Goal: Task Accomplishment & Management: Manage account settings

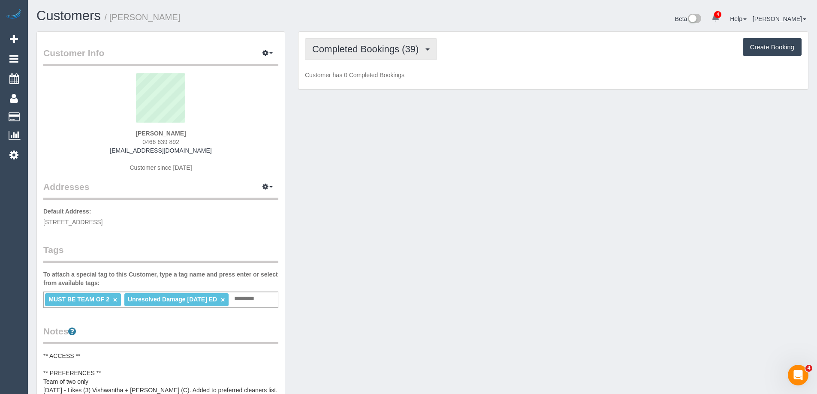
click at [352, 52] on span "Completed Bookings (39)" at bounding box center [367, 49] width 111 height 11
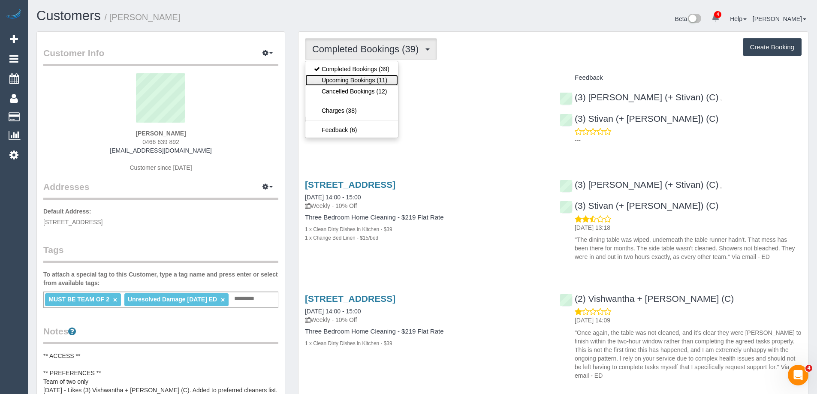
click at [352, 82] on link "Upcoming Bookings (11)" at bounding box center [351, 80] width 93 height 11
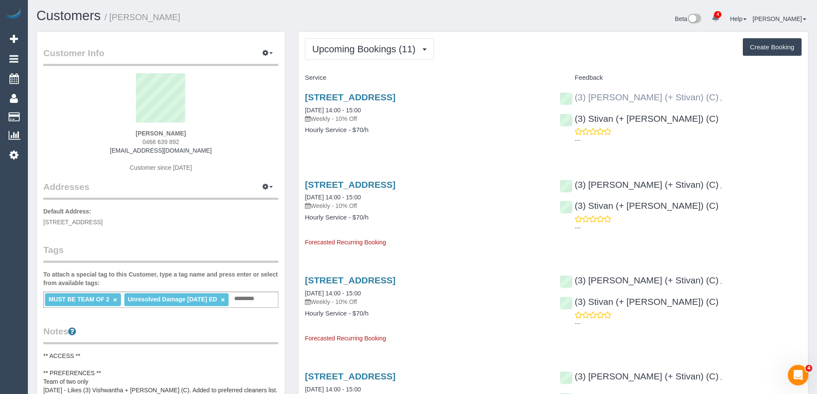
copy div "(3) Krunal (+ Stivan) (C) , (3) Stivan (+ Krunal) (C)"
click at [572, 98] on div "(3) Krunal (+ Stivan) (C) , (3) Stivan (+ Krunal) (C) ---" at bounding box center [680, 116] width 255 height 63
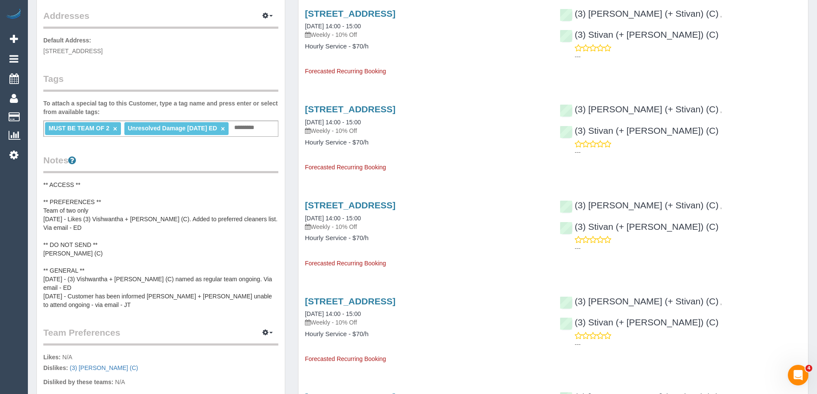
scroll to position [172, 0]
click at [98, 242] on pre "** ACCESS ** ** PREFERENCES ** Team of two only 30/4/25 - Likes (3) Vishwantha …" at bounding box center [160, 244] width 235 height 129
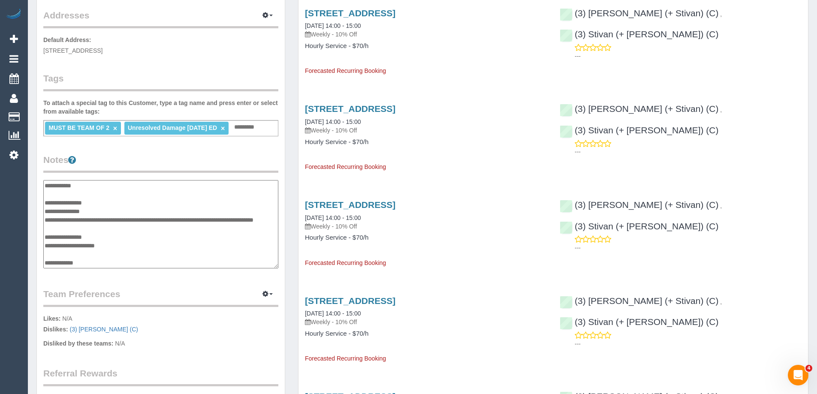
scroll to position [43, 0]
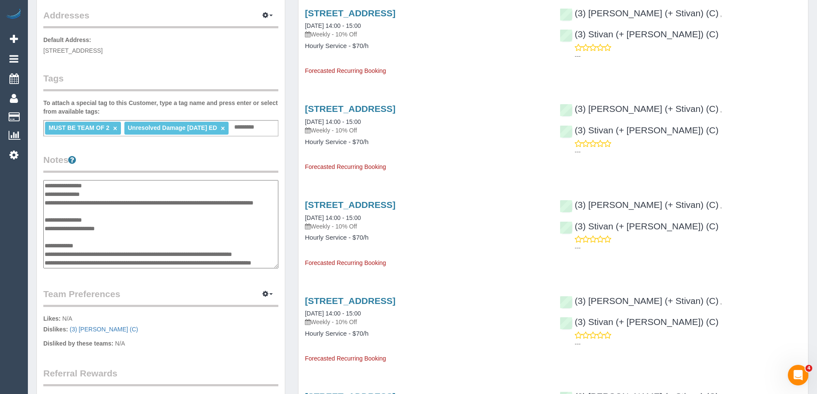
drag, startPoint x: 118, startPoint y: 203, endPoint x: 145, endPoint y: 194, distance: 27.4
click at [119, 202] on textarea "**********" at bounding box center [160, 224] width 235 height 88
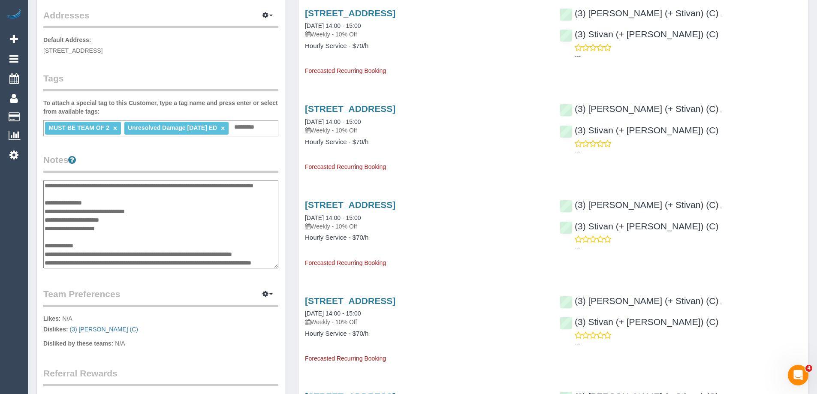
click at [80, 210] on textarea "**********" at bounding box center [160, 224] width 235 height 88
drag, startPoint x: 114, startPoint y: 210, endPoint x: 130, endPoint y: 221, distance: 19.2
click at [130, 221] on textarea "**********" at bounding box center [160, 224] width 235 height 88
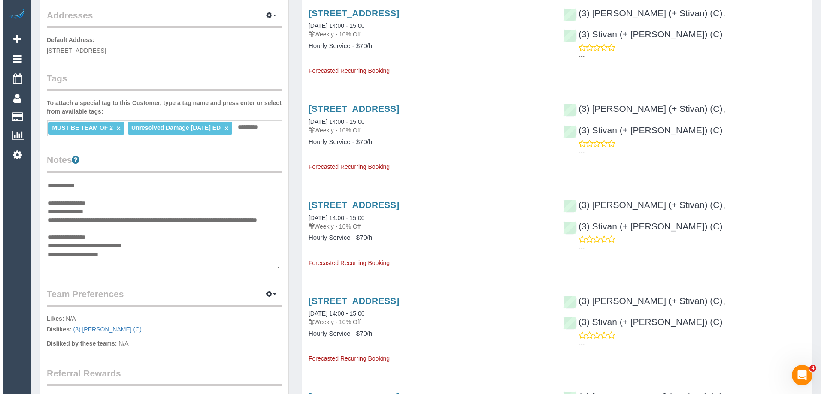
scroll to position [0, 0]
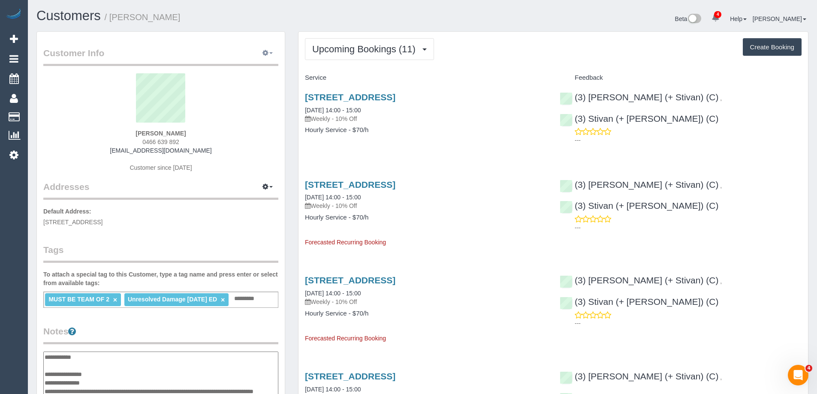
type textarea "**********"
click at [271, 56] on button "button" at bounding box center [267, 53] width 21 height 13
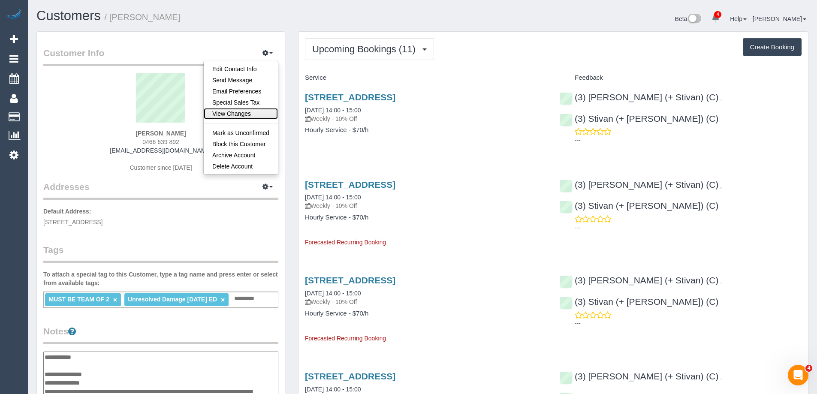
click at [237, 113] on link "View Changes" at bounding box center [241, 113] width 74 height 11
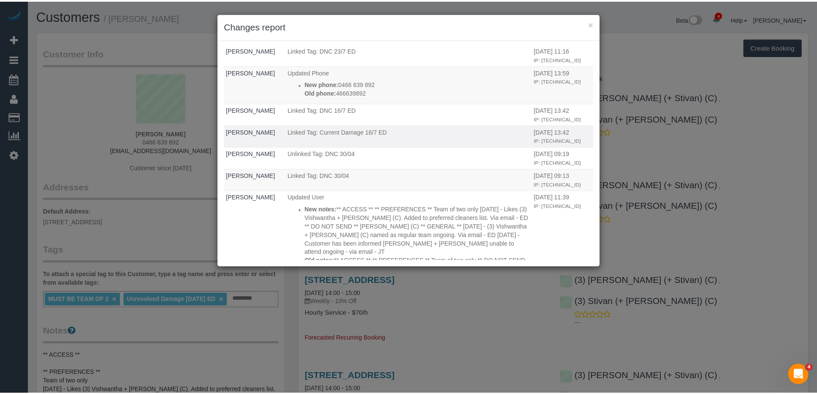
scroll to position [172, 0]
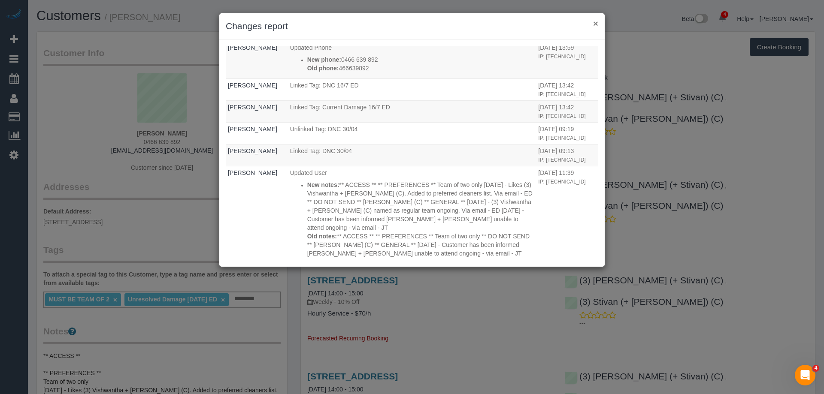
click at [597, 27] on button "×" at bounding box center [595, 23] width 5 height 9
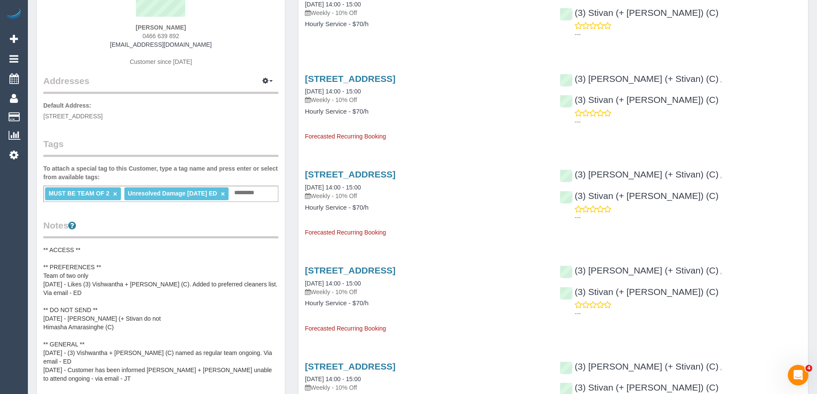
scroll to position [215, 0]
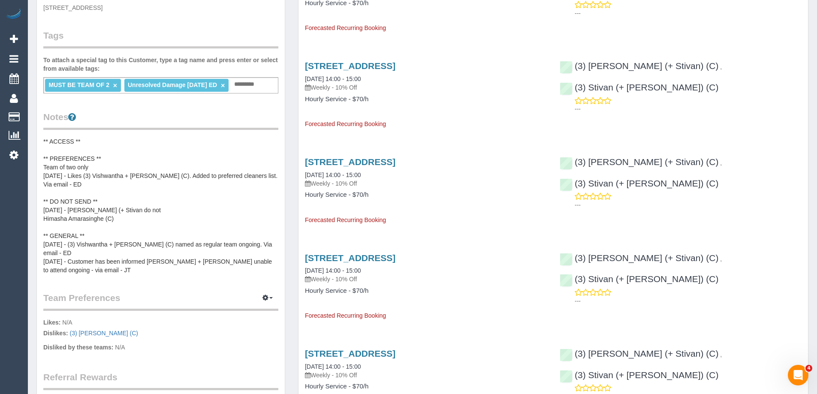
click at [176, 186] on pre "** ACCESS ** ** PREFERENCES ** Team of two only 30/4/25 - Likes (3) Vishwantha …" at bounding box center [160, 205] width 235 height 137
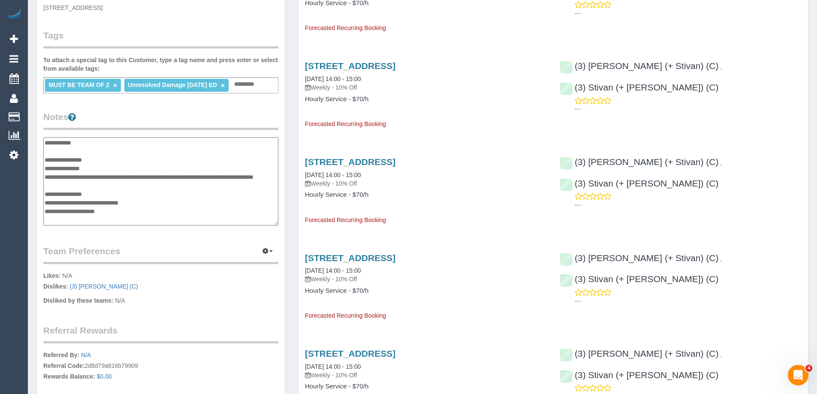
scroll to position [51, 0]
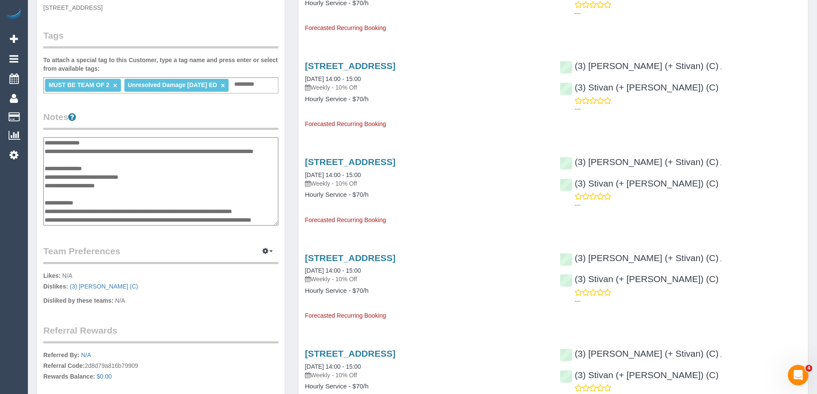
click at [160, 156] on textarea "**********" at bounding box center [160, 181] width 235 height 88
drag, startPoint x: 87, startPoint y: 158, endPoint x: 96, endPoint y: 157, distance: 9.0
click at [90, 158] on textarea "**********" at bounding box center [160, 181] width 235 height 88
click at [146, 159] on textarea "**********" at bounding box center [160, 181] width 235 height 88
click at [200, 158] on textarea "**********" at bounding box center [160, 181] width 235 height 88
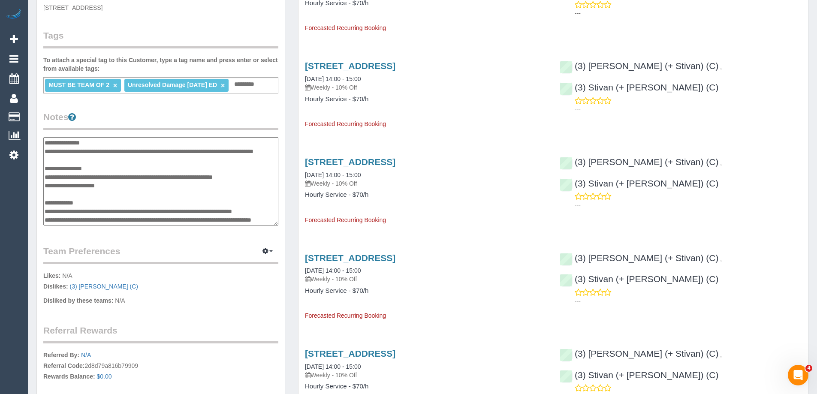
paste textarea "**********"
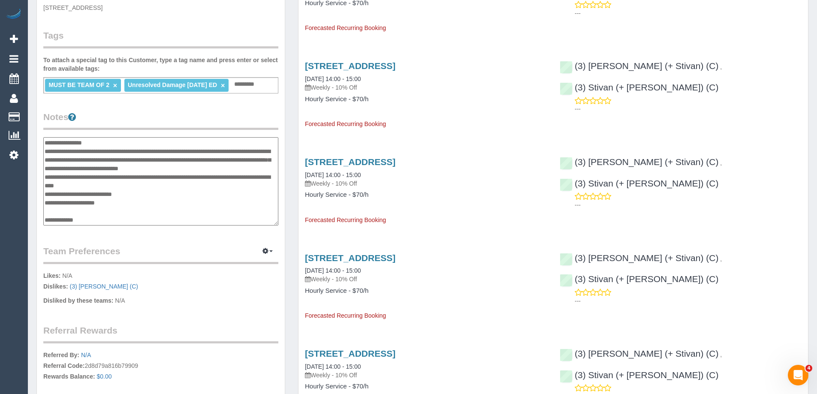
click at [249, 156] on textarea "**********" at bounding box center [160, 181] width 235 height 88
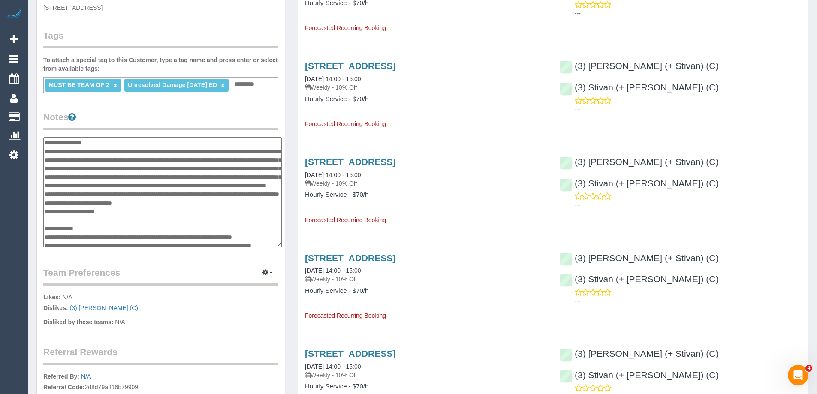
drag, startPoint x: 274, startPoint y: 221, endPoint x: 277, endPoint y: 243, distance: 21.7
click at [277, 243] on textarea at bounding box center [162, 192] width 239 height 110
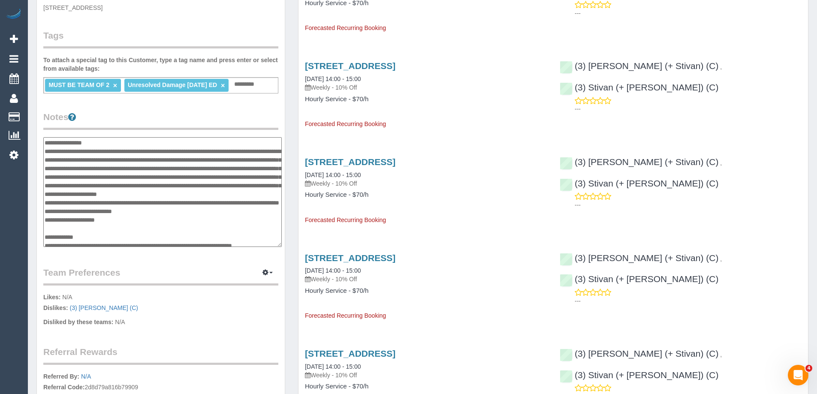
click at [215, 192] on textarea at bounding box center [162, 192] width 239 height 110
click at [244, 194] on textarea at bounding box center [162, 192] width 239 height 110
paste textarea "**********"
click at [132, 233] on textarea at bounding box center [162, 192] width 239 height 110
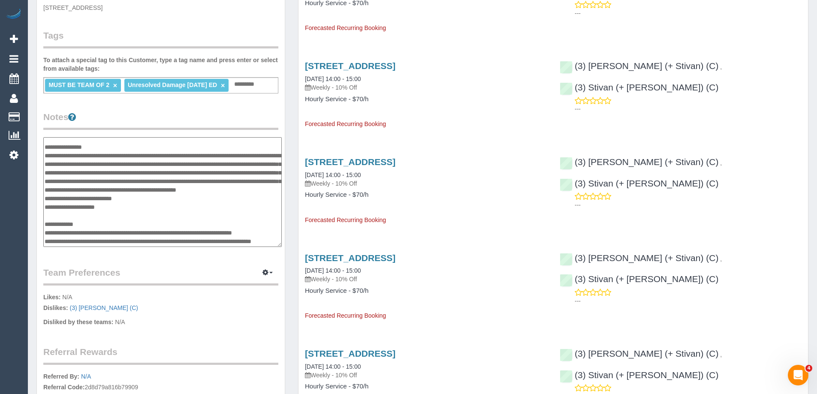
click at [133, 218] on textarea "**********" at bounding box center [162, 192] width 239 height 110
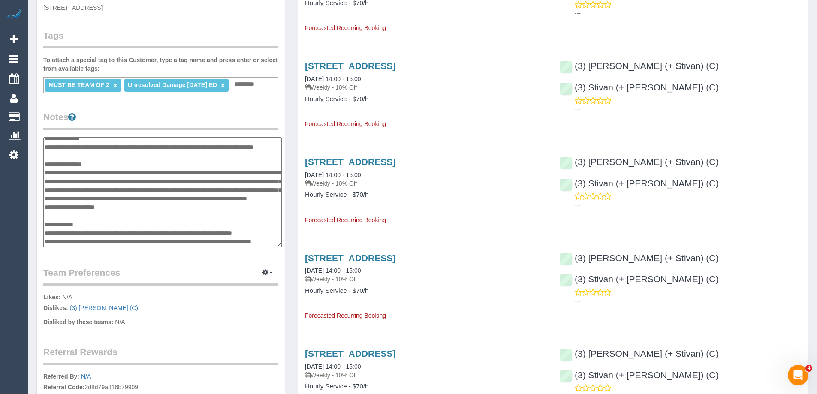
click at [217, 193] on textarea "**********" at bounding box center [162, 192] width 239 height 110
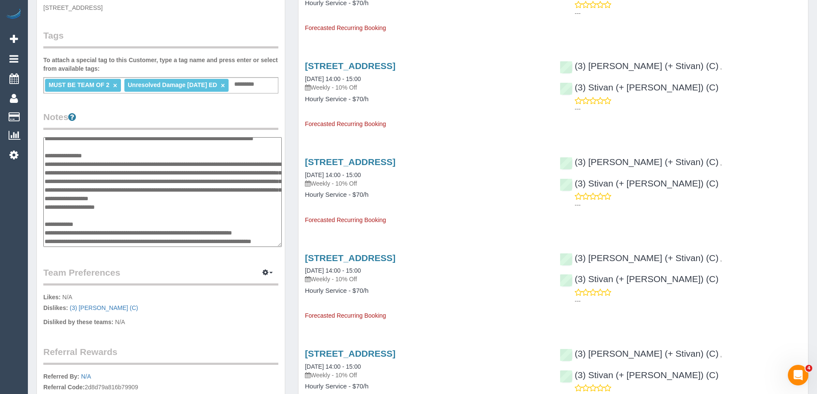
click at [175, 203] on textarea "**********" at bounding box center [162, 192] width 239 height 110
click at [135, 168] on textarea "**********" at bounding box center [162, 192] width 239 height 110
drag, startPoint x: 216, startPoint y: 192, endPoint x: 95, endPoint y: 202, distance: 121.8
click at [94, 202] on textarea "**********" at bounding box center [162, 192] width 239 height 110
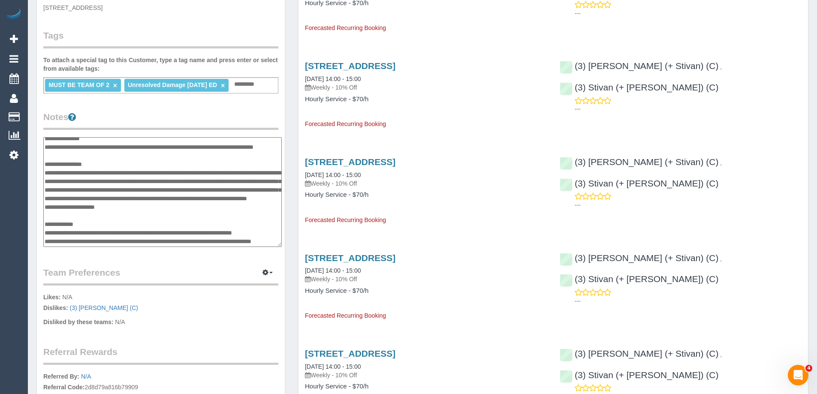
type textarea "**********"
click at [153, 121] on legend "Notes" at bounding box center [160, 120] width 235 height 19
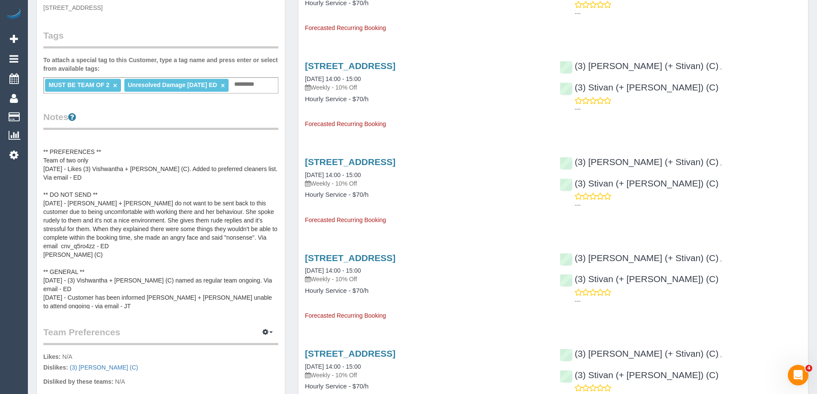
scroll to position [9, 0]
click at [269, 330] on button "button" at bounding box center [267, 332] width 21 height 13
click at [258, 346] on link "Manage Preferences" at bounding box center [241, 348] width 73 height 11
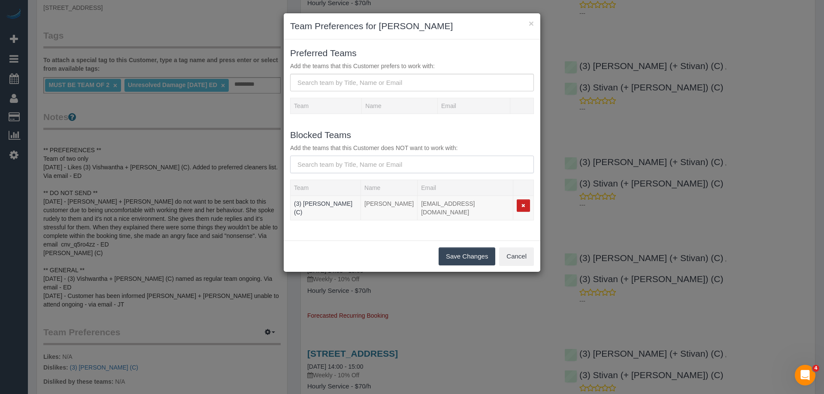
click at [343, 166] on input "text" at bounding box center [412, 165] width 244 height 18
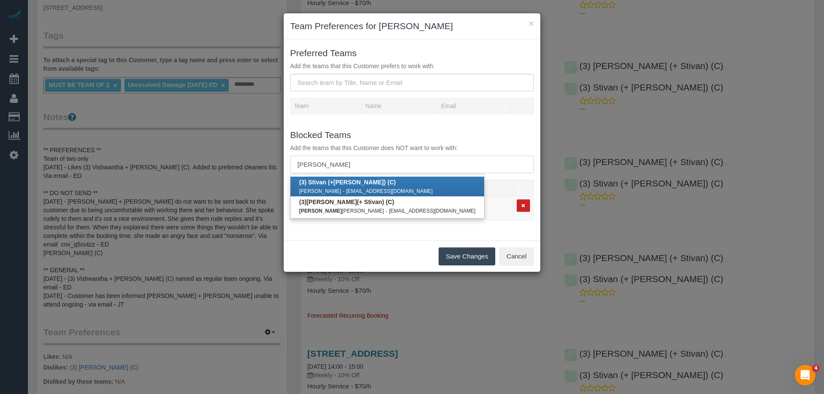
type input "krunal"
click at [330, 182] on b "(3) Stivan (+ Krunal ) (C)" at bounding box center [347, 182] width 97 height 7
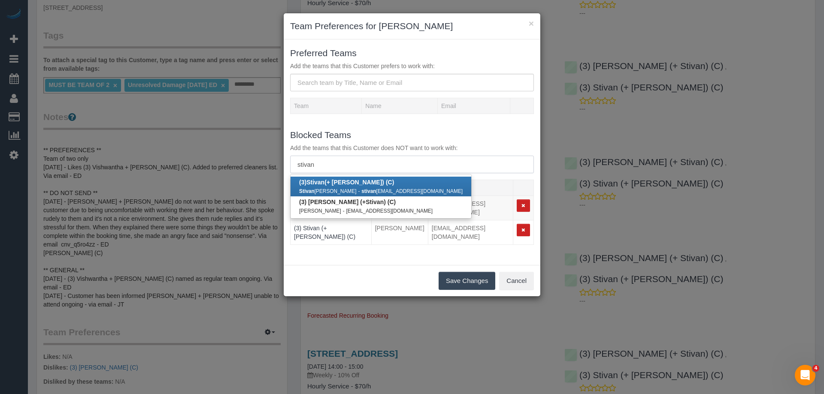
type input "stivan"
click at [343, 182] on b "(3) Stivan (+ Krunal) (C)" at bounding box center [346, 182] width 95 height 7
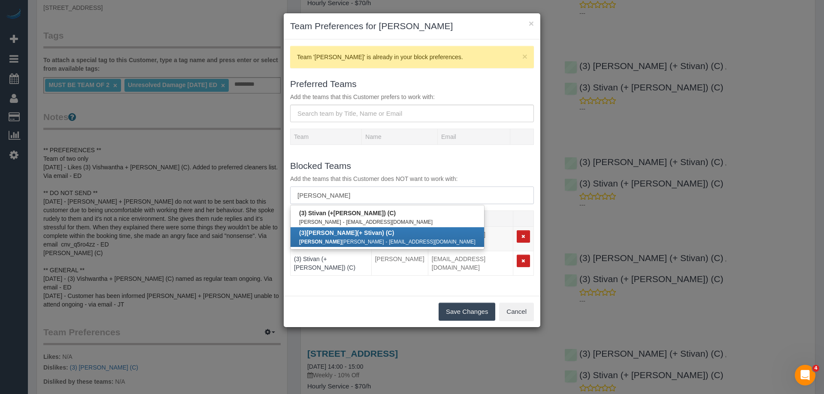
type input "krunal"
click at [342, 235] on b "(3) Krunal (+ Stivan) (C)" at bounding box center [346, 233] width 95 height 7
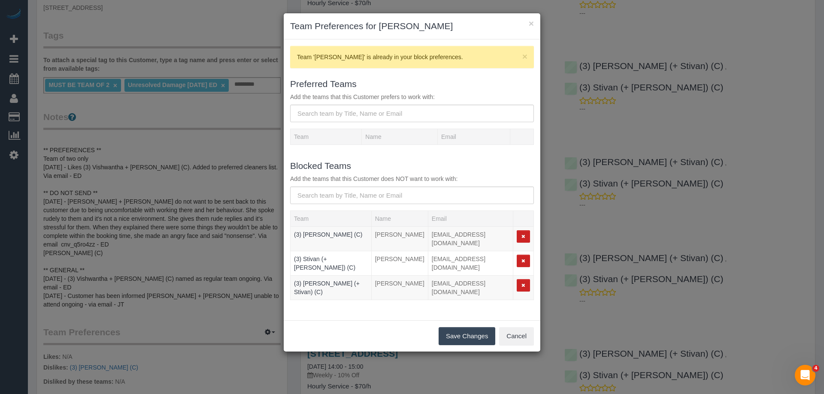
click at [451, 327] on button "Save Changes" at bounding box center [466, 336] width 57 height 18
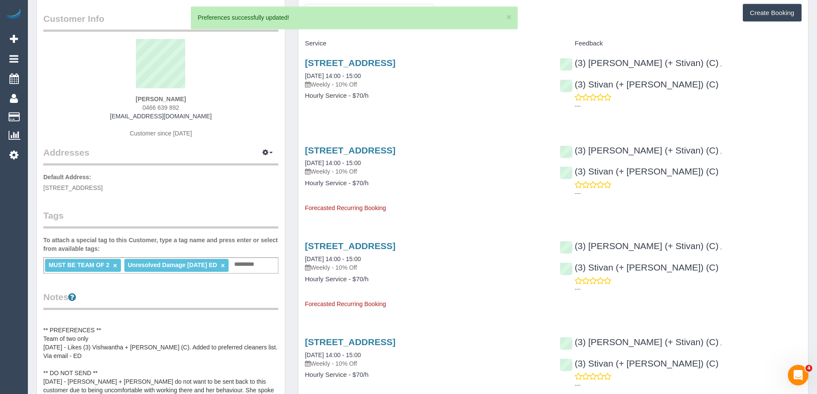
scroll to position [0, 0]
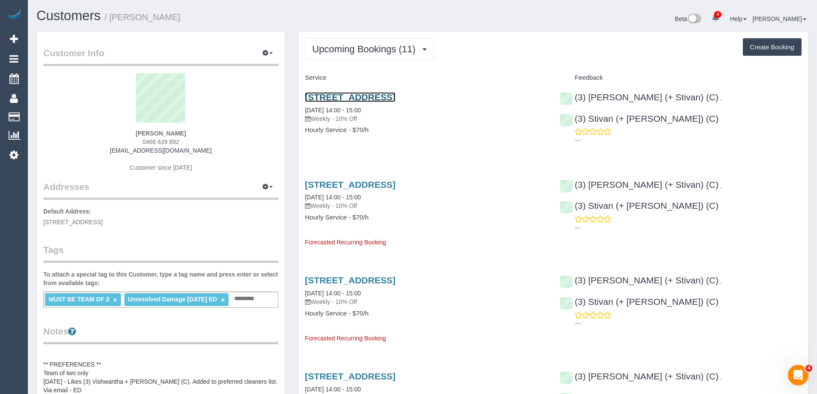
click at [342, 96] on link "3/728 Doncaster Rd, Doncaster, VIC 3108" at bounding box center [350, 97] width 91 height 10
drag, startPoint x: 205, startPoint y: 151, endPoint x: 112, endPoint y: 151, distance: 93.1
click at [112, 151] on div "Josie Wolfram 0466 639 892 josiewolfram@outlook.com Customer since 2018" at bounding box center [160, 126] width 235 height 107
copy link "josiewolfram@outlook.com"
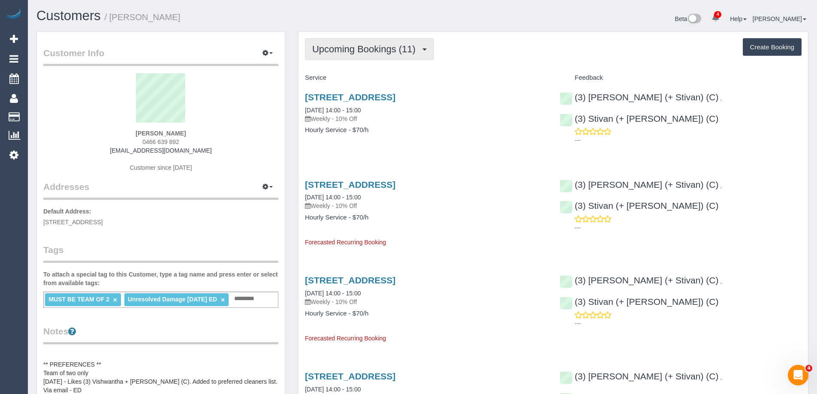
click at [359, 42] on button "Upcoming Bookings (11)" at bounding box center [369, 49] width 129 height 22
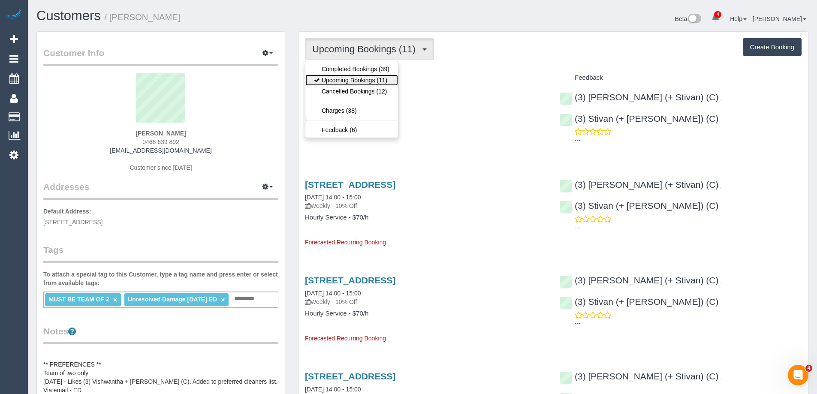
click at [357, 77] on link "Upcoming Bookings (11)" at bounding box center [351, 80] width 93 height 11
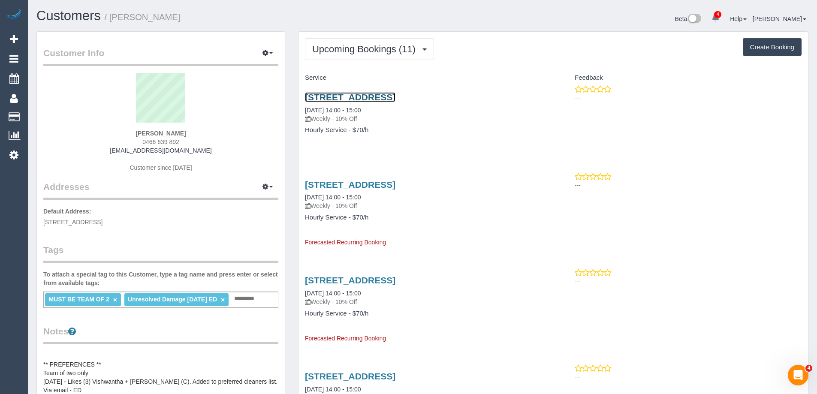
click at [396, 94] on link "3/728 Doncaster Rd, Doncaster, VIC 3108" at bounding box center [350, 97] width 91 height 10
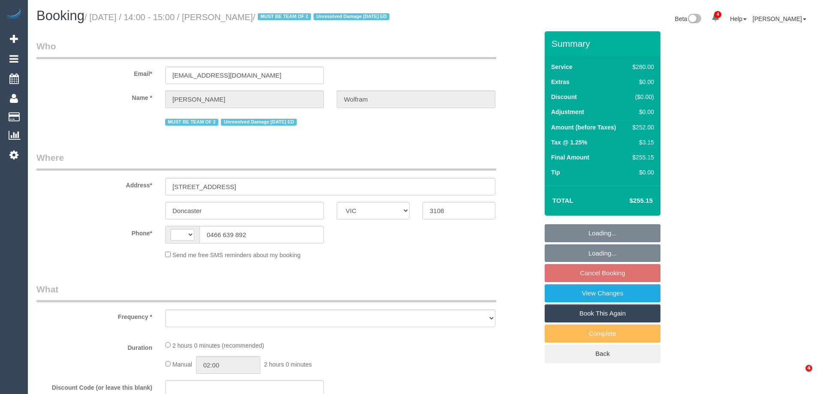
select select "VIC"
select select "string:AU"
select select "string:stripe-pm_1QyhYY2GScqysDRVoCbMWQdV"
select select "number:27"
select select "number:14"
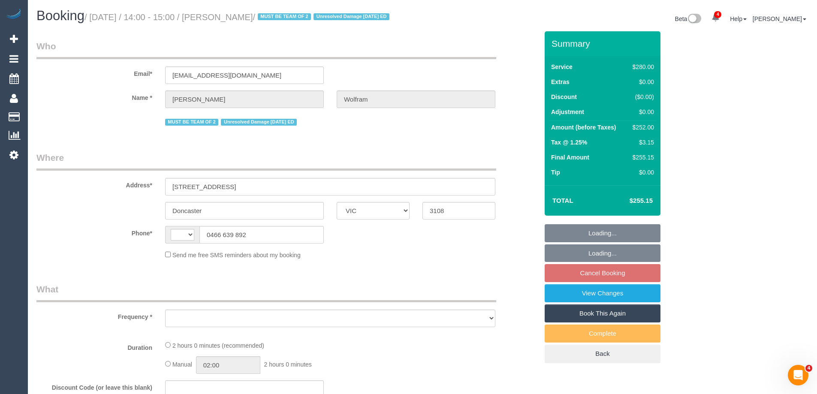
select select "number:18"
select select "number:22"
select select "number:35"
select select "number:12"
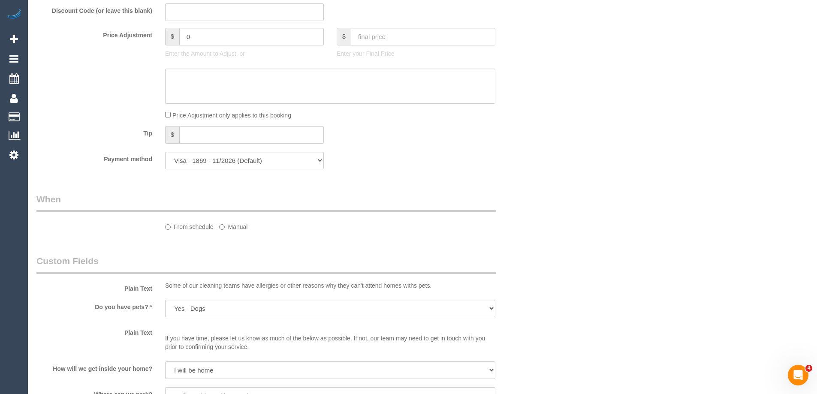
select select "object:748"
select select "2"
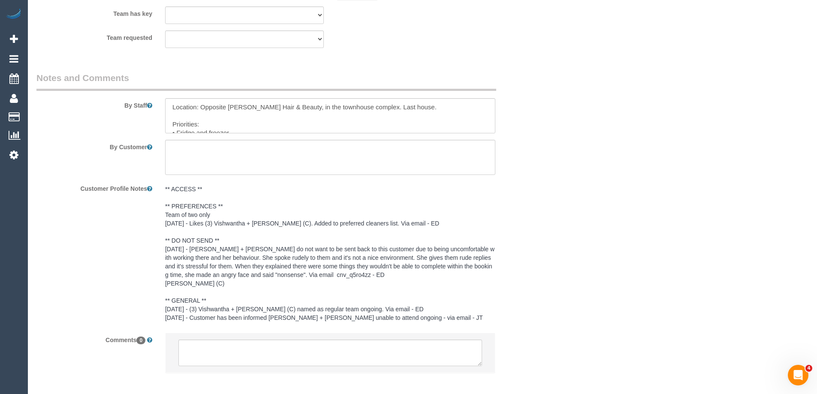
scroll to position [1432, 0]
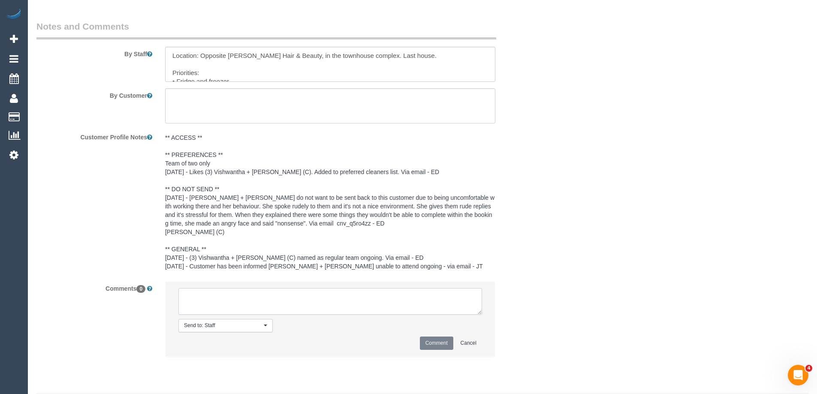
click at [227, 312] on textarea at bounding box center [330, 301] width 304 height 27
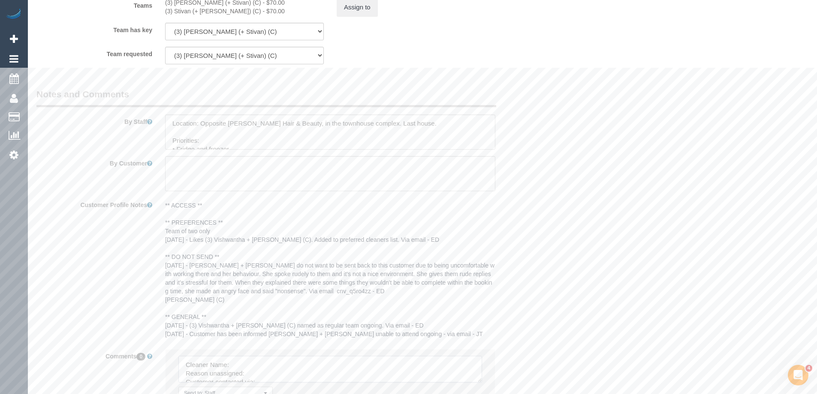
scroll to position [1175, 0]
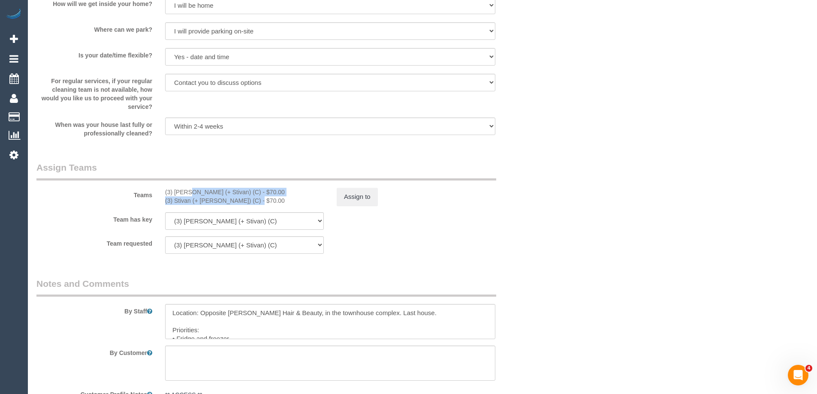
copy div "(3) Krunal (+ Stivan) (C) - $70.00 (3) Stivan (+ Krunal) (C)"
drag, startPoint x: 164, startPoint y: 202, endPoint x: 229, endPoint y: 214, distance: 65.4
click at [229, 205] on div "(3) Krunal (+ Stivan) (C) - $70.00 (3) Stivan (+ Krunal) (C) - $70.00" at bounding box center [245, 196] width 172 height 17
click at [363, 206] on button "Assign to" at bounding box center [357, 197] width 41 height 18
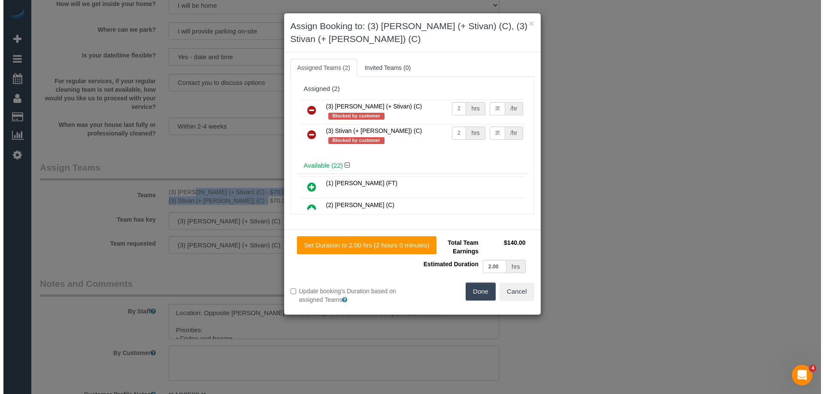
scroll to position [1164, 0]
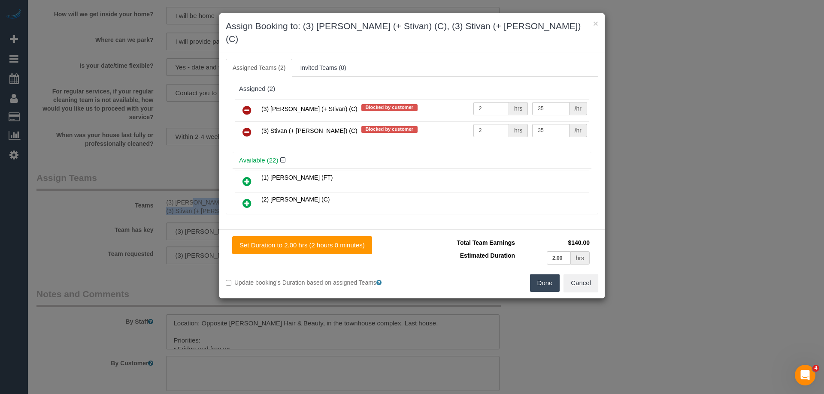
click at [244, 105] on icon at bounding box center [246, 110] width 9 height 10
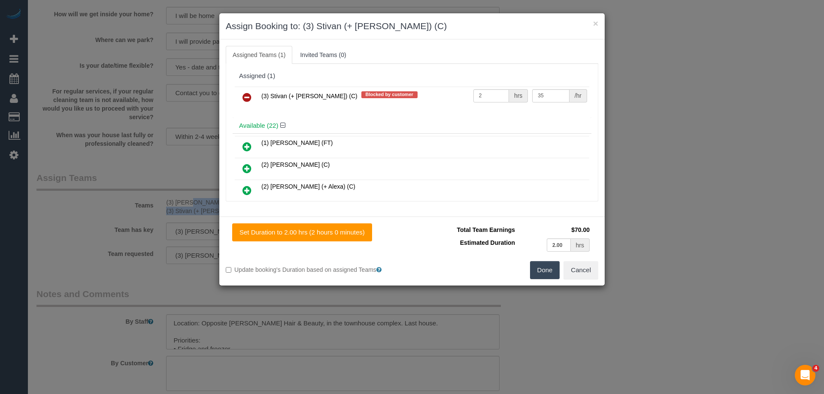
click at [244, 99] on icon at bounding box center [246, 97] width 9 height 10
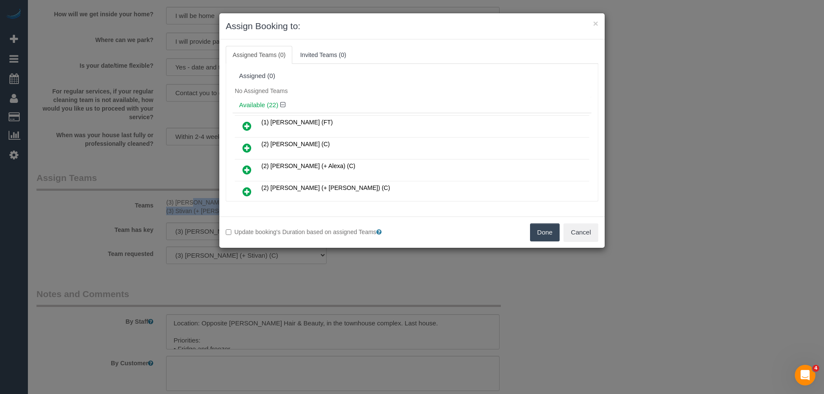
click at [553, 232] on button "Done" at bounding box center [545, 233] width 30 height 18
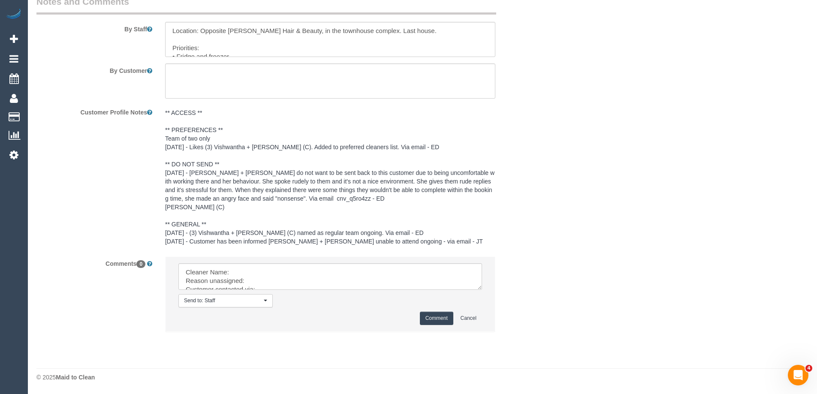
scroll to position [1467, 0]
drag, startPoint x: 520, startPoint y: 359, endPoint x: 557, endPoint y: 411, distance: 64.2
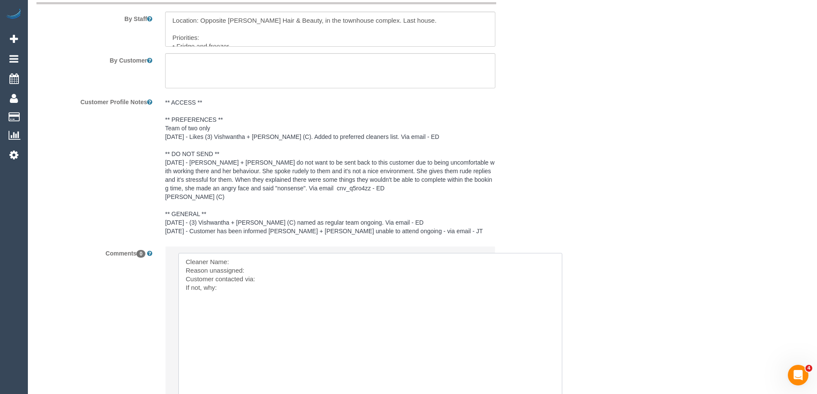
click at [275, 272] on textarea at bounding box center [370, 328] width 384 height 151
paste textarea "(3) Krunal (+ Stivan) (C) - $70.00 (3) Stivan (+ Krunal) (C)"
drag, startPoint x: 299, startPoint y: 271, endPoint x: 409, endPoint y: 268, distance: 110.7
click at [406, 271] on textarea at bounding box center [370, 328] width 384 height 151
click at [451, 271] on textarea at bounding box center [370, 328] width 384 height 151
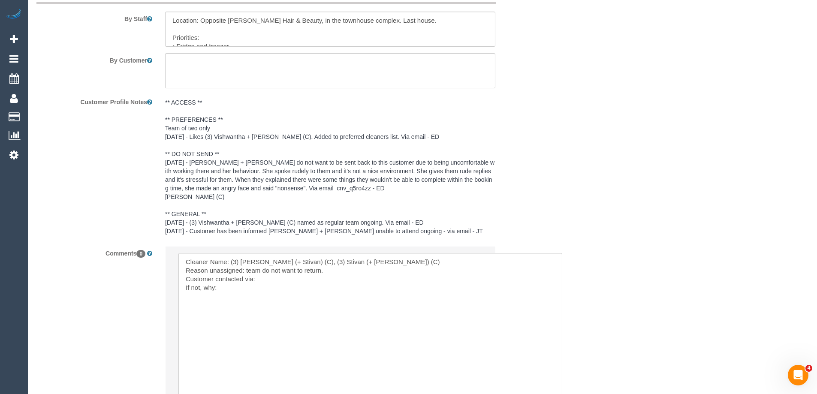
click at [279, 168] on pre "** ACCESS ** ** PREFERENCES ** Team of two only [DATE] - Likes (3) Vishwantha +…" at bounding box center [330, 166] width 330 height 137
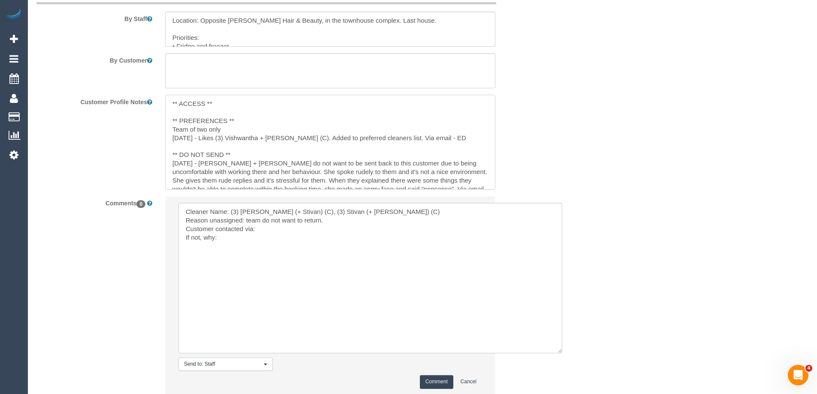
scroll to position [20, 0]
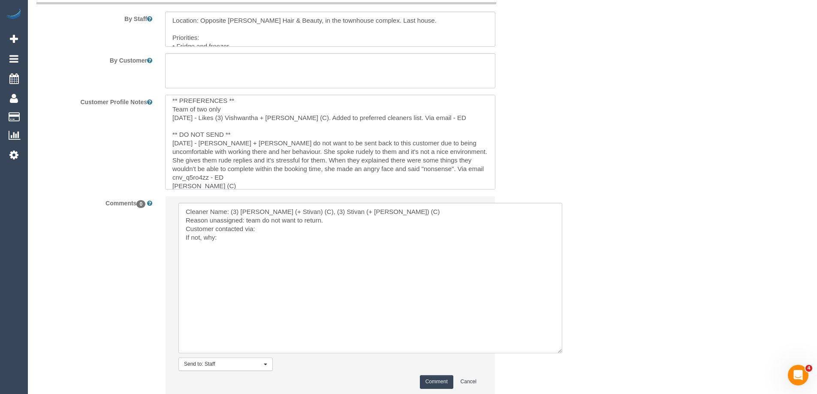
drag, startPoint x: 200, startPoint y: 151, endPoint x: 400, endPoint y: 178, distance: 201.8
click at [400, 178] on textarea "** ACCESS ** ** PREFERENCES ** Team of two only [DATE] - Likes (3) Vishwantha +…" at bounding box center [330, 142] width 330 height 95
click at [360, 232] on sui-booking-comments "By Staff By Customer Customer Profile Notes ** ACCESS ** ** PREFERENCES ** Team…" at bounding box center [287, 194] width 502 height 419
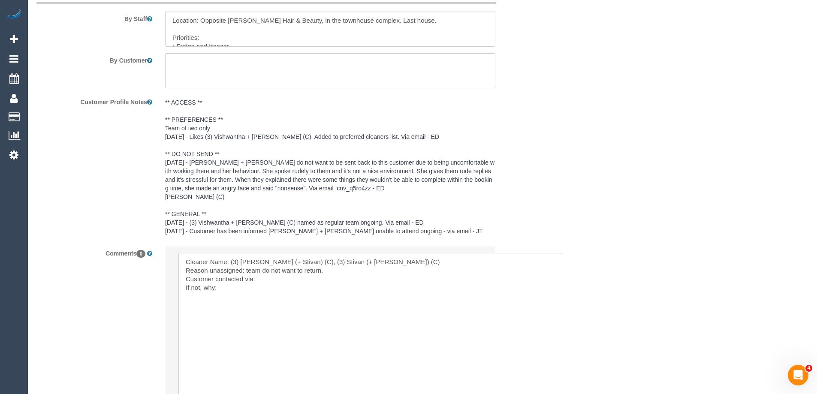
paste textarea "Krunal + Stivan do not want to be sent back to this customer due to being uncom…"
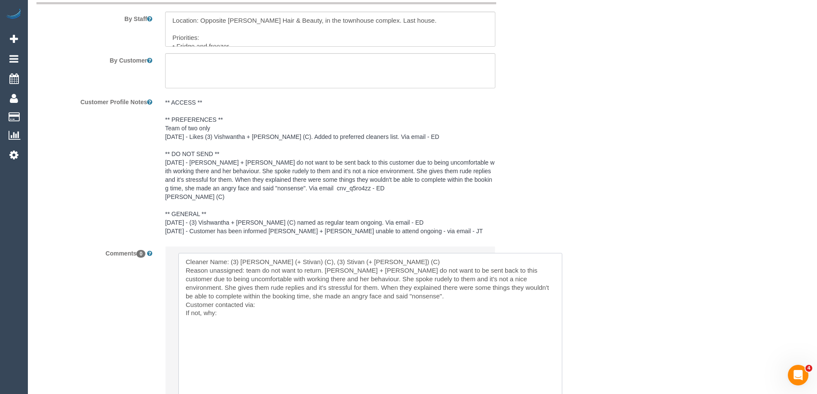
drag, startPoint x: 272, startPoint y: 278, endPoint x: 326, endPoint y: 278, distance: 54.1
click at [326, 278] on textarea at bounding box center [370, 328] width 384 height 151
click at [302, 316] on textarea at bounding box center [370, 328] width 384 height 151
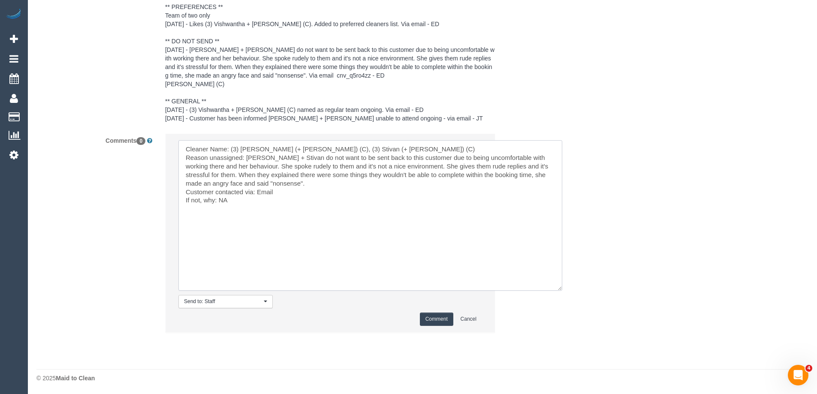
scroll to position [1591, 0]
type textarea "Cleaner Name: (3) [PERSON_NAME] (+ [PERSON_NAME]) (C), (3) Stivan (+ [PERSON_NA…"
click at [441, 316] on button "Comment" at bounding box center [436, 318] width 33 height 13
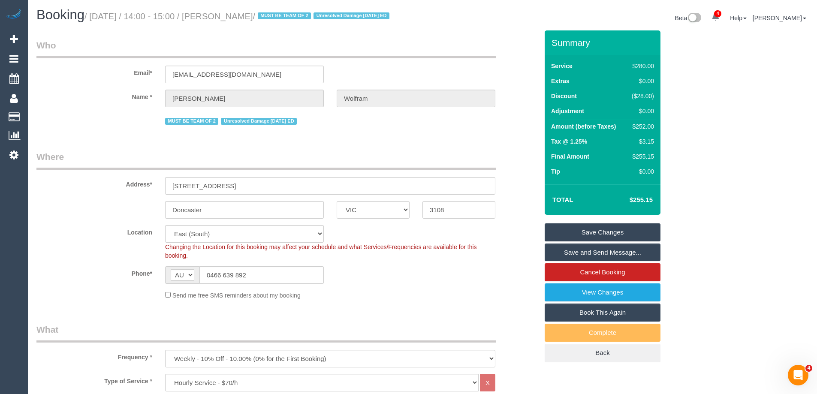
scroll to position [0, 0]
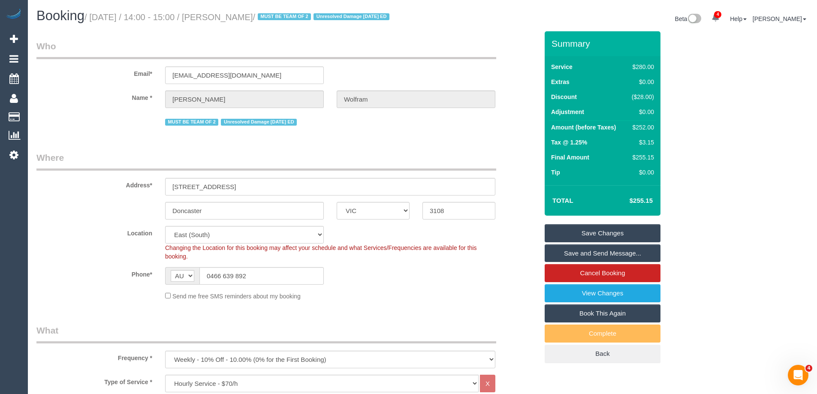
click at [601, 242] on link "Save Changes" at bounding box center [603, 233] width 116 height 18
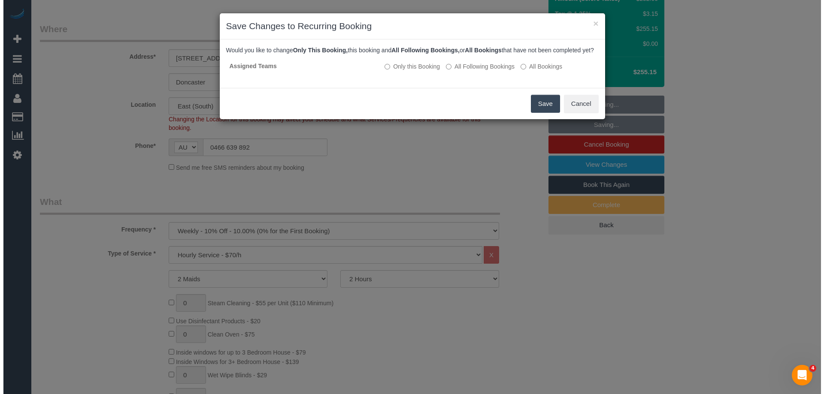
scroll to position [118, 0]
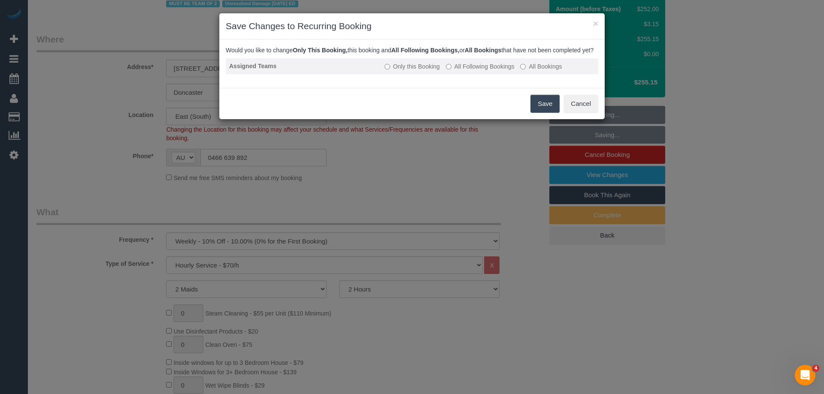
click at [452, 71] on label "All Following Bookings" at bounding box center [480, 66] width 69 height 9
click at [548, 112] on button "Save" at bounding box center [544, 104] width 29 height 18
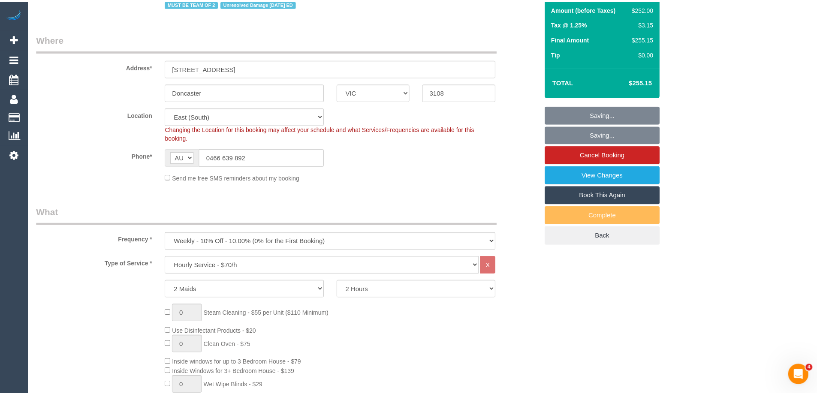
scroll to position [129, 0]
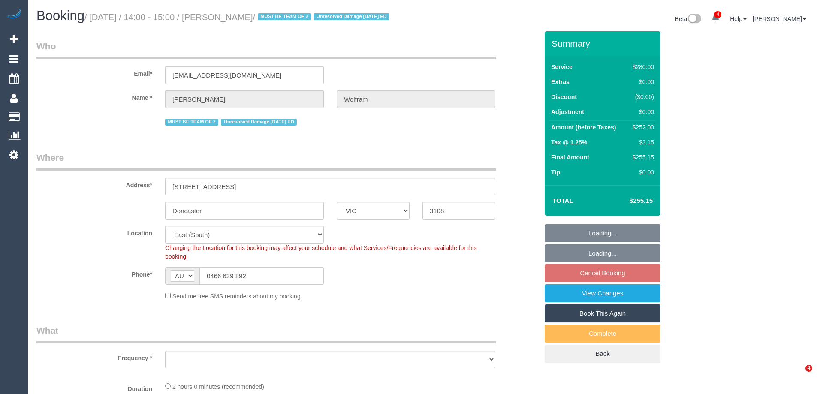
select select "VIC"
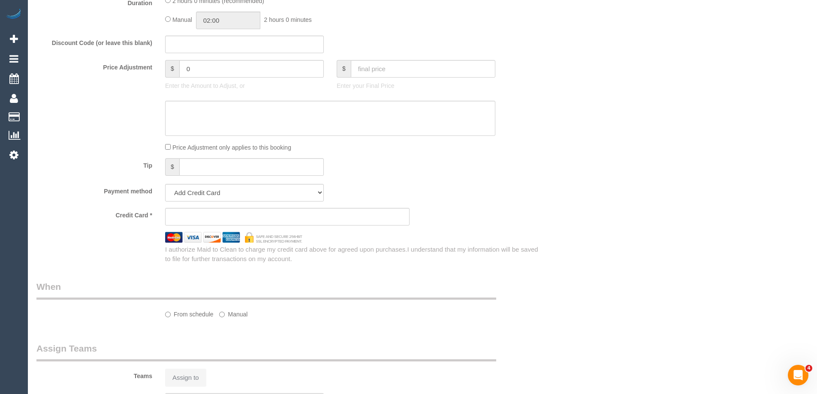
select select "string:stripe-pm_1QyhYY2GScqysDRVoCbMWQdV"
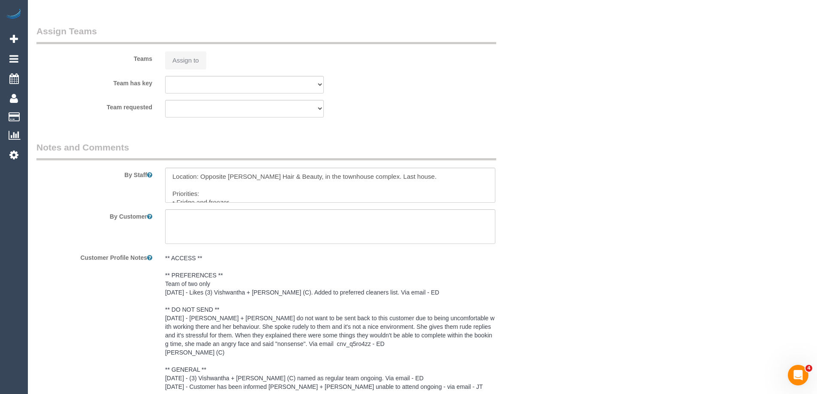
select select "object:594"
select select "number:27"
select select "number:14"
select select "number:18"
select select "number:22"
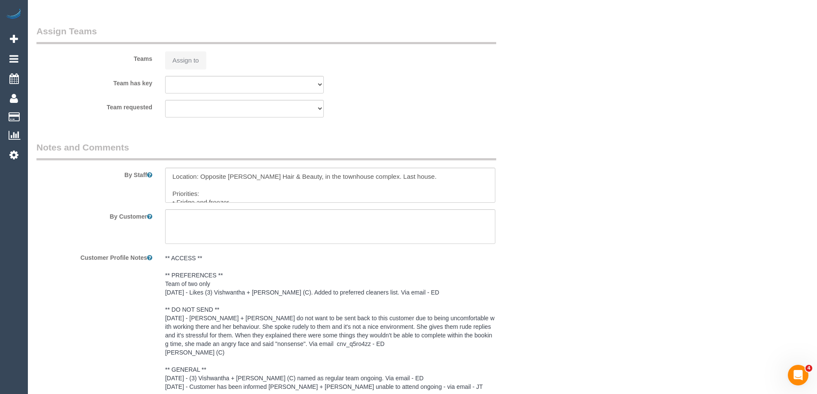
select select "number:35"
select select "number:12"
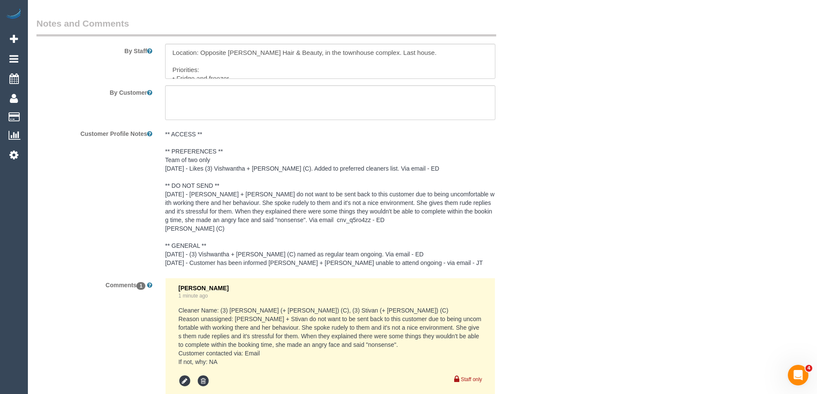
select select "object:909"
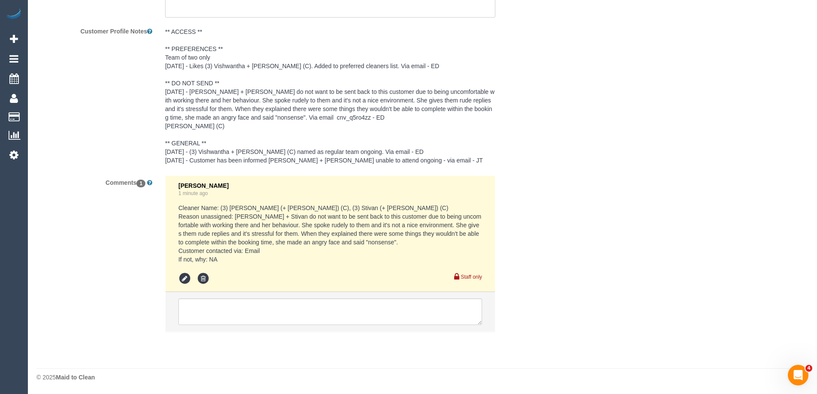
select select "2"
click at [358, 307] on textarea at bounding box center [330, 312] width 304 height 27
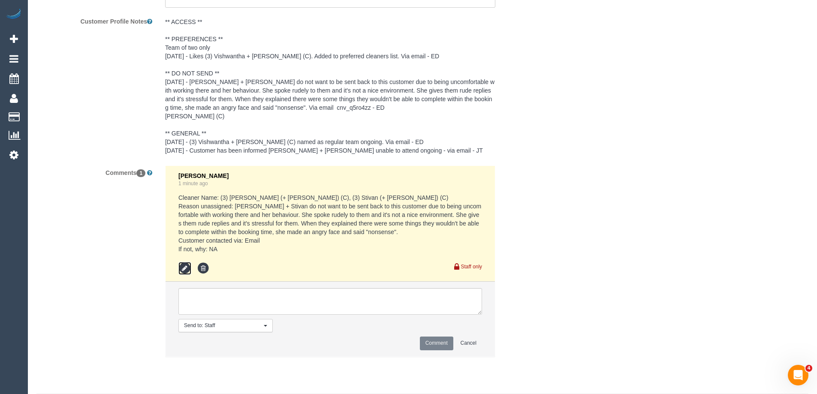
click at [182, 275] on icon at bounding box center [184, 268] width 13 height 13
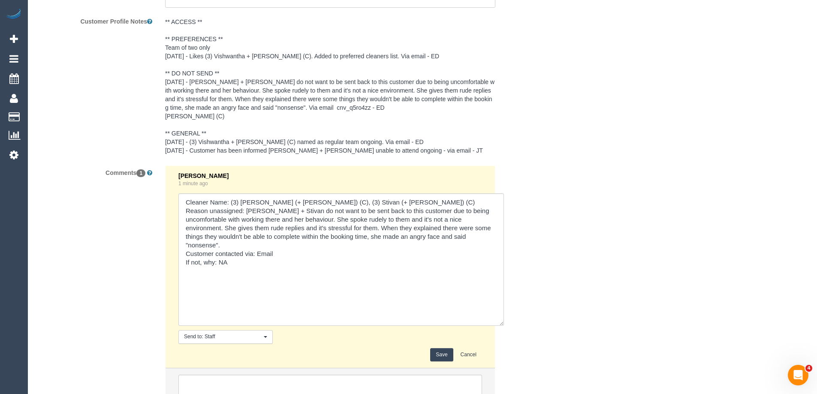
drag, startPoint x: 479, startPoint y: 226, endPoint x: 319, endPoint y: 298, distance: 175.3
click at [502, 326] on textarea at bounding box center [341, 259] width 326 height 133
drag, startPoint x: 290, startPoint y: 257, endPoint x: 294, endPoint y: 257, distance: 4.3
click at [290, 257] on textarea at bounding box center [341, 261] width 327 height 136
type textarea "Cleaner Name: (3) [PERSON_NAME] (+ [PERSON_NAME]) (C), (3) Stivan (+ [PERSON_NA…"
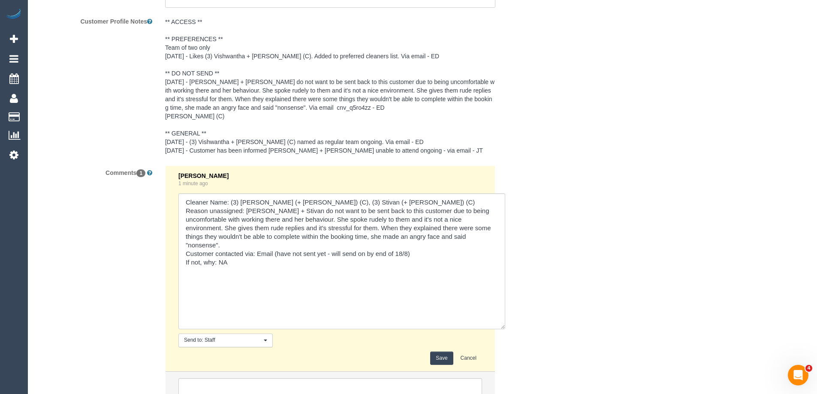
click at [441, 365] on button "Save" at bounding box center [441, 358] width 23 height 13
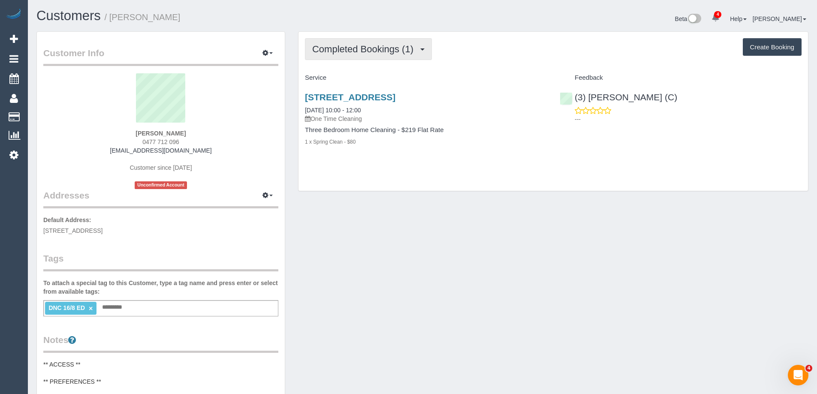
drag, startPoint x: 398, startPoint y: 39, endPoint x: 398, endPoint y: 49, distance: 10.3
click at [396, 39] on button "Completed Bookings (1)" at bounding box center [368, 49] width 127 height 22
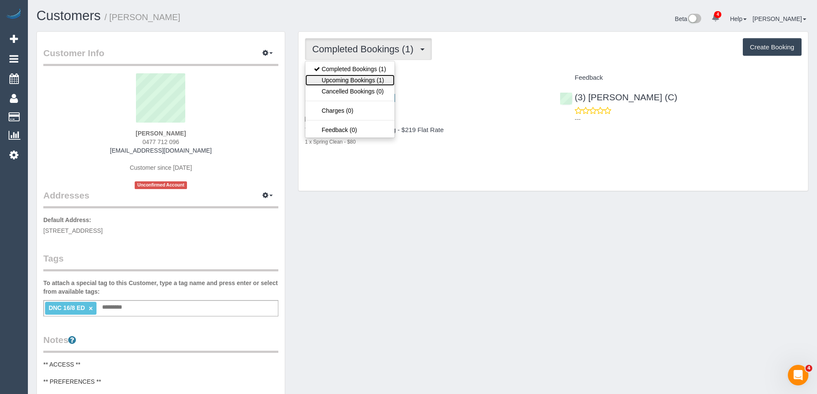
click at [385, 79] on link "Upcoming Bookings (1)" at bounding box center [349, 80] width 89 height 11
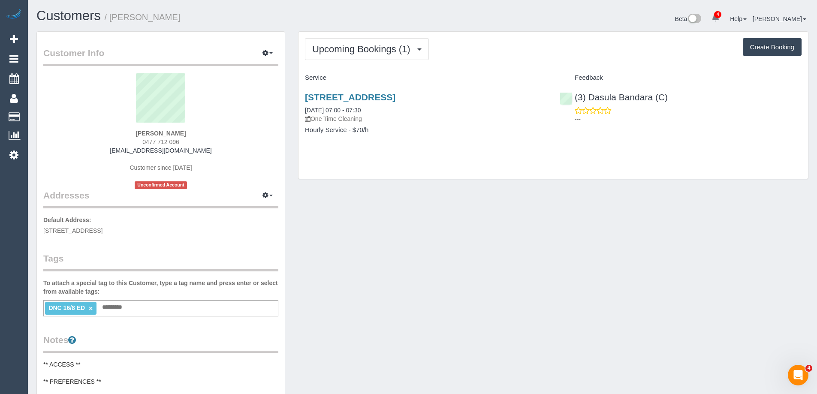
copy small "Tom Cahill"
drag, startPoint x: 132, startPoint y: 20, endPoint x: 112, endPoint y: 20, distance: 20.2
click at [112, 20] on h1 "Customers / Tom Cahill" at bounding box center [226, 16] width 380 height 15
click at [356, 48] on span "Upcoming Bookings (1)" at bounding box center [363, 49] width 103 height 11
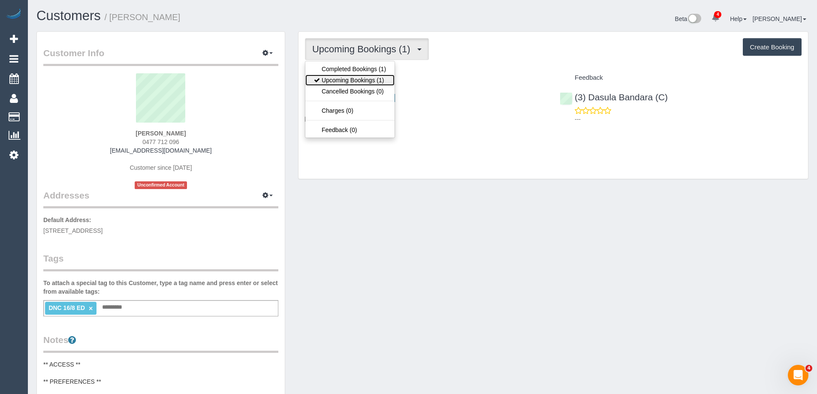
click at [354, 76] on link "Upcoming Bookings (1)" at bounding box center [349, 80] width 89 height 11
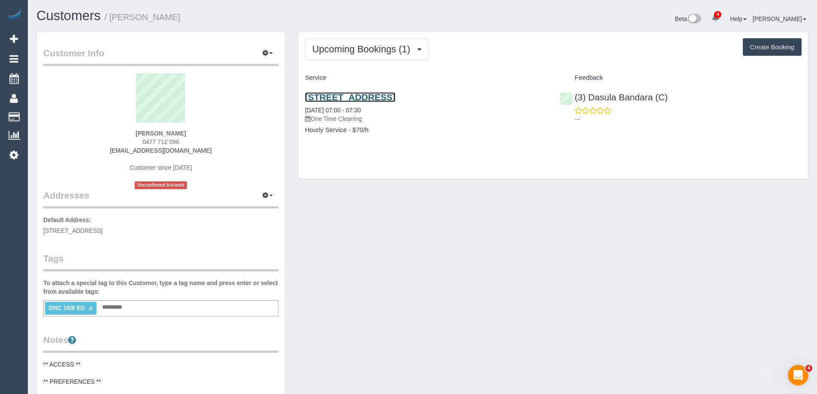
click at [378, 94] on link "52 Gipps St, Collinwood, VIC 3066" at bounding box center [350, 97] width 91 height 10
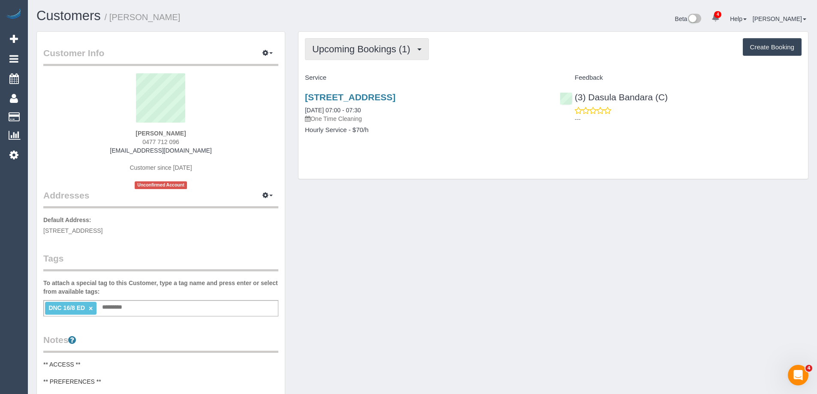
click at [357, 43] on button "Upcoming Bookings (1)" at bounding box center [367, 49] width 124 height 22
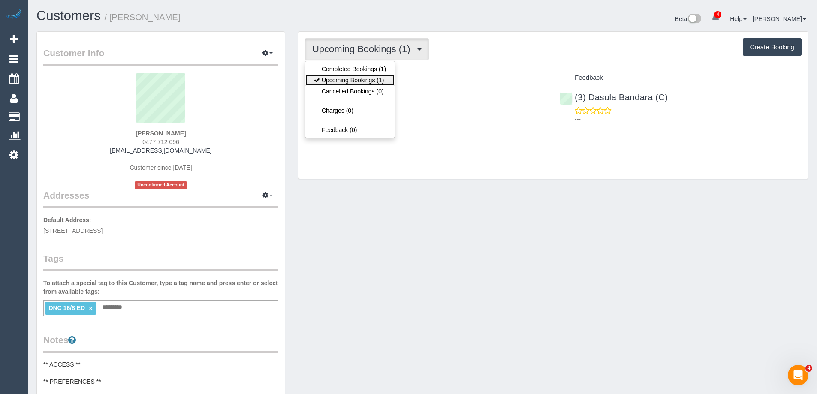
click at [355, 81] on link "Upcoming Bookings (1)" at bounding box center [349, 80] width 89 height 11
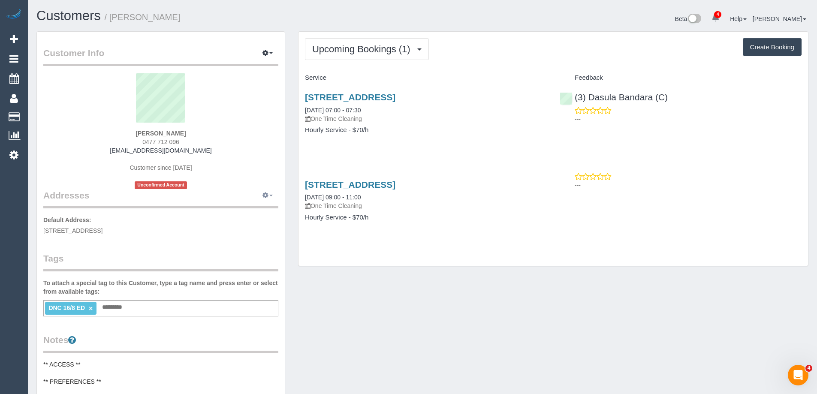
click at [273, 192] on button "button" at bounding box center [267, 195] width 21 height 13
click at [260, 209] on button "Manage Addresses" at bounding box center [244, 212] width 70 height 12
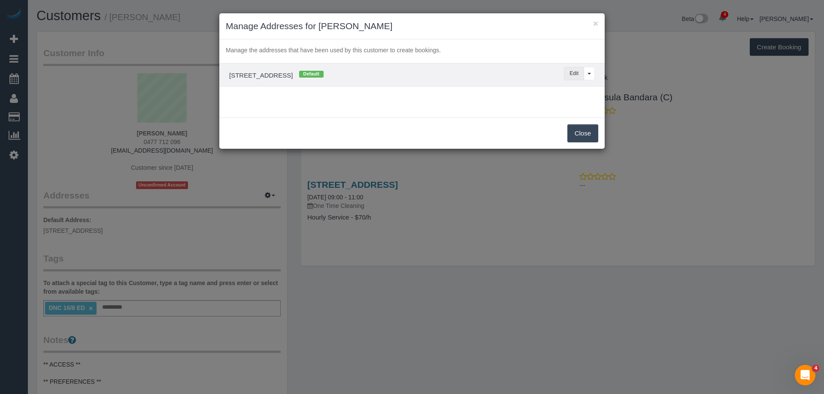
click at [576, 75] on button "Edit" at bounding box center [574, 73] width 20 height 13
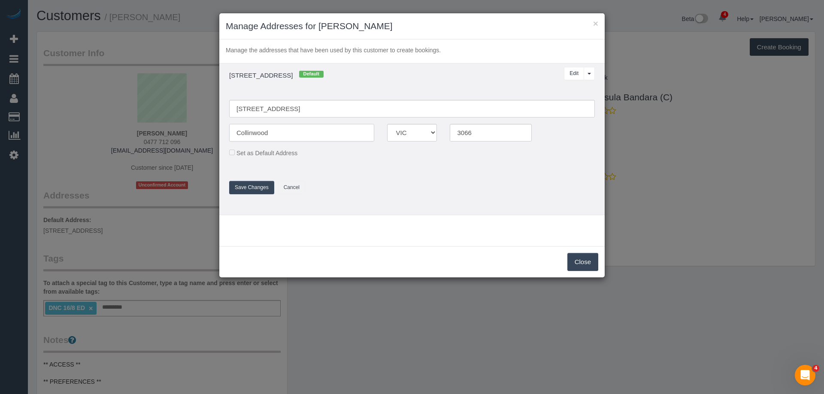
click at [254, 130] on input "Collinwood" at bounding box center [301, 133] width 145 height 18
type input "Collingwood"
click at [260, 187] on button "Save Changes" at bounding box center [251, 187] width 45 height 13
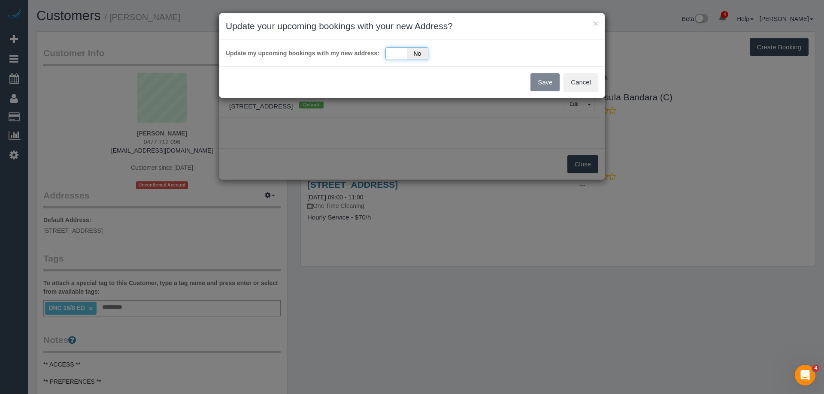
click at [408, 54] on span "No" at bounding box center [417, 54] width 21 height 12
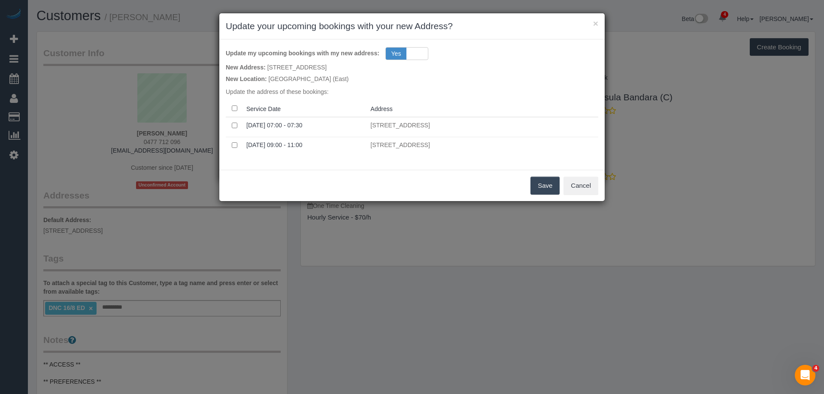
click at [544, 186] on button "Save" at bounding box center [544, 186] width 29 height 18
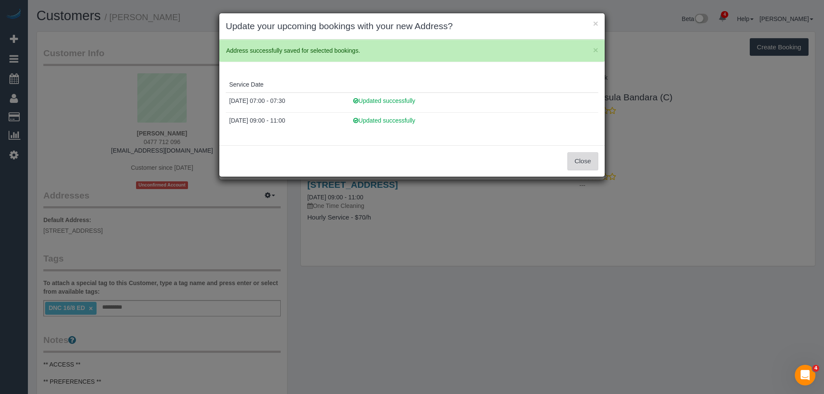
click at [580, 160] on button "Close" at bounding box center [582, 161] width 31 height 18
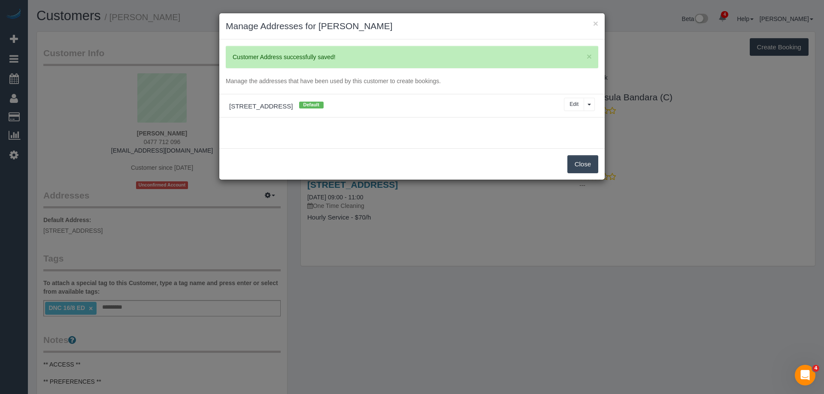
click at [589, 160] on button "Close" at bounding box center [582, 164] width 31 height 18
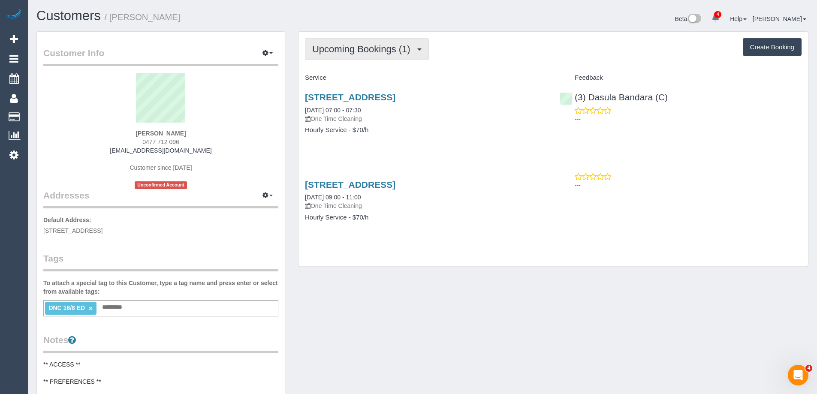
click at [345, 48] on span "Upcoming Bookings (1)" at bounding box center [363, 49] width 103 height 11
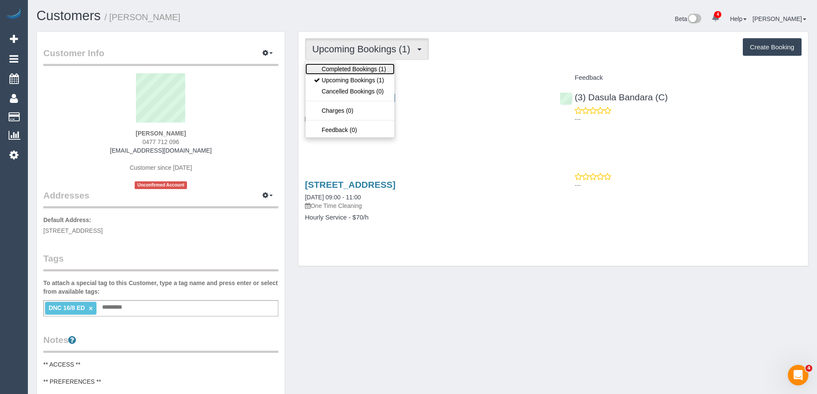
click at [346, 67] on link "Completed Bookings (1)" at bounding box center [349, 68] width 89 height 11
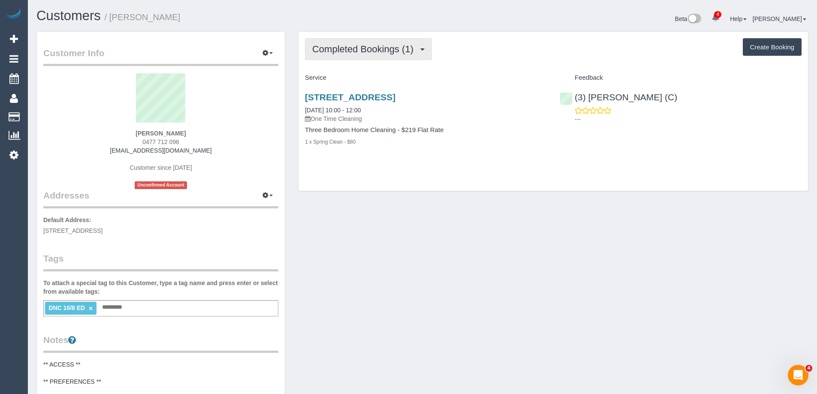
click at [349, 51] on span "Completed Bookings (1)" at bounding box center [365, 49] width 106 height 11
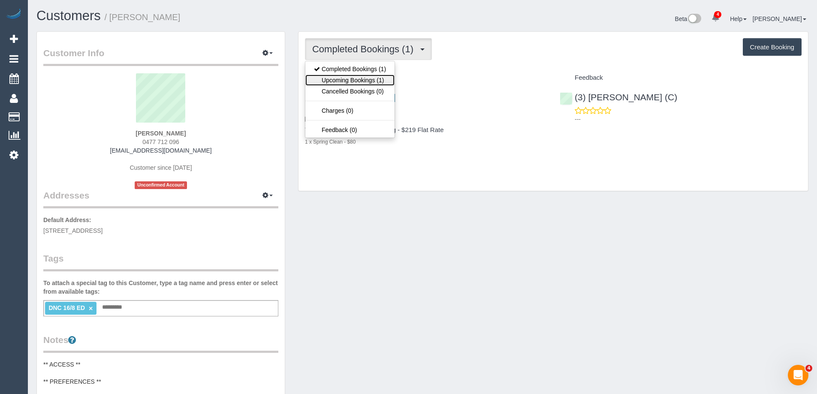
click at [347, 75] on link "Upcoming Bookings (1)" at bounding box center [349, 80] width 89 height 11
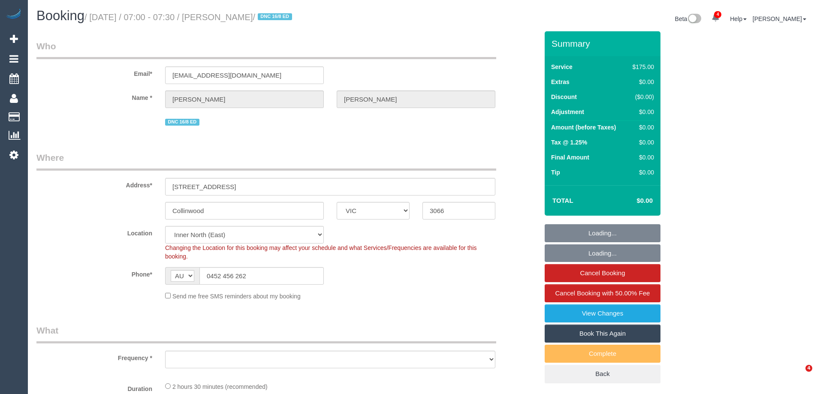
select select "VIC"
select select "string:stripe-pm_1RvpIv2GScqysDRVHrd82KGu"
select select "object:593"
select select "150"
select select "number:27"
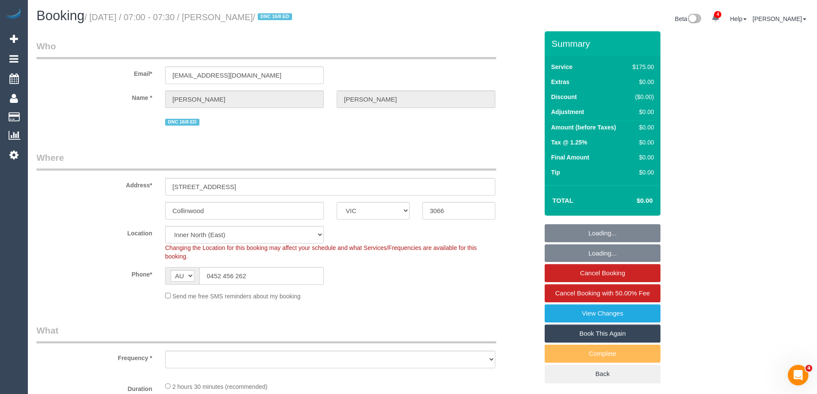
select select "number:14"
select select "number:19"
select select "number:25"
select select "object:1686"
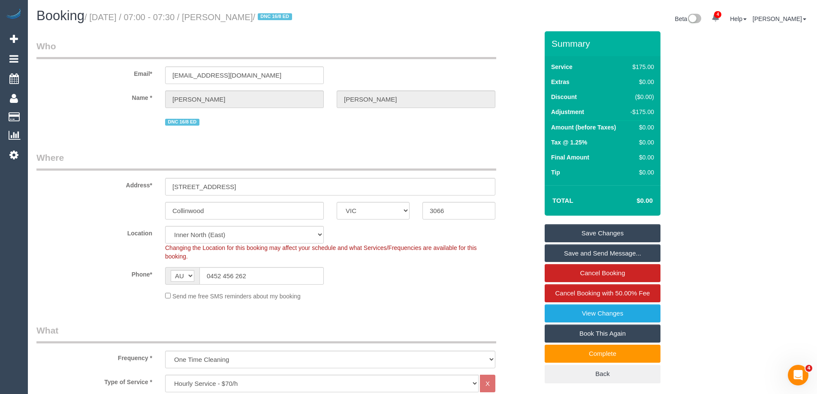
click at [622, 331] on link "Book This Again" at bounding box center [603, 334] width 116 height 18
select select "VIC"
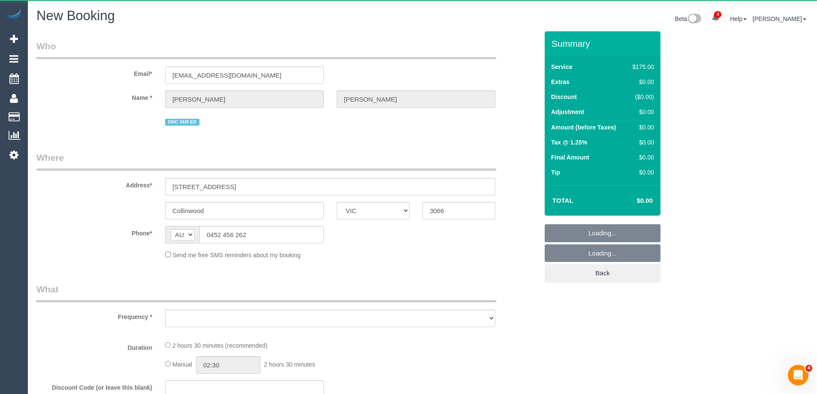
select select "object:1887"
select select "string:stripe-pm_1RvpIv2GScqysDRVHrd82KGu"
select select "150"
select select "number:27"
select select "number:14"
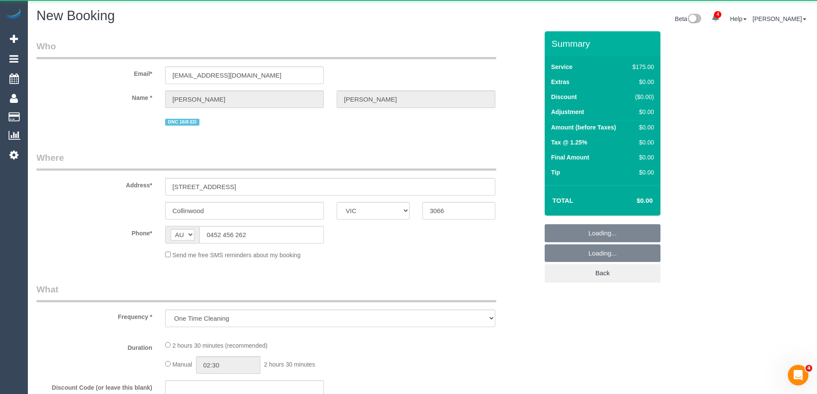
select select "number:19"
select select "number:25"
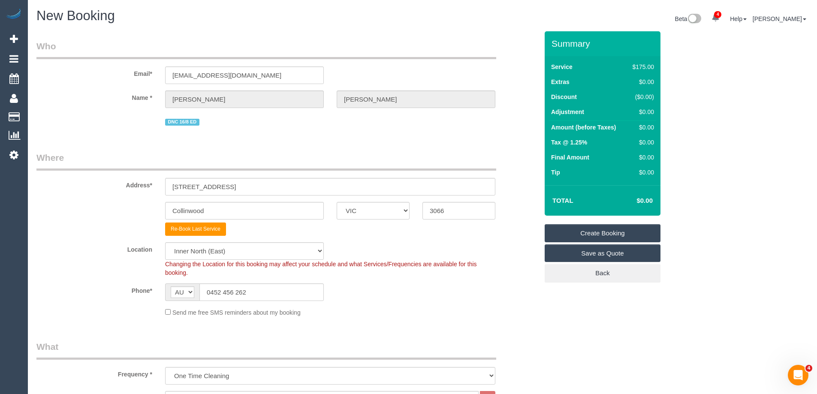
select select "object:2990"
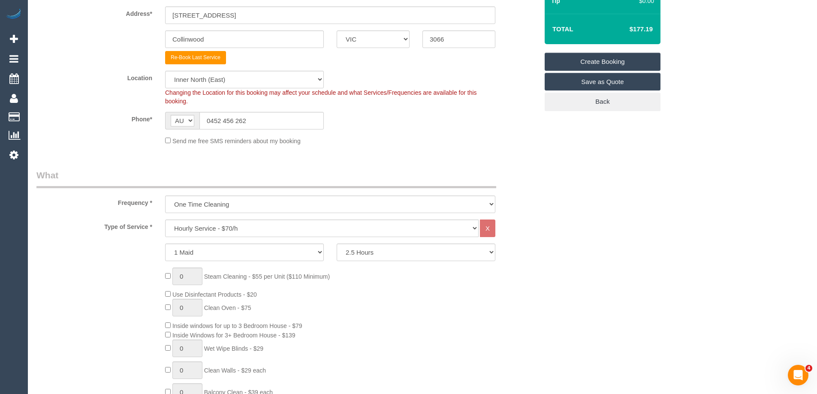
scroll to position [86, 0]
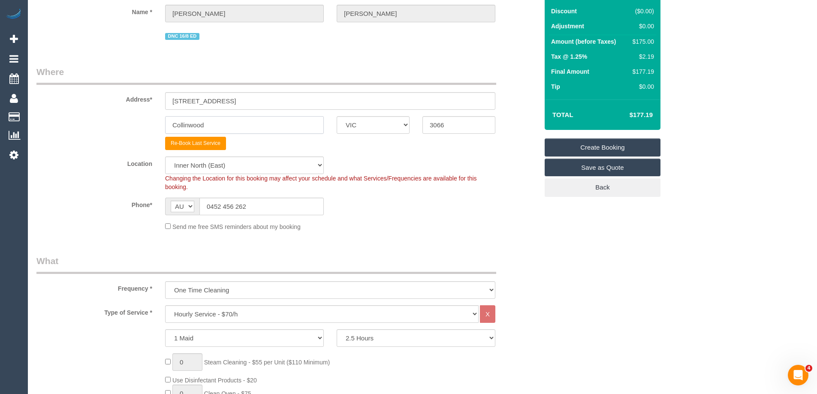
click at [191, 124] on input "Collinwood" at bounding box center [244, 125] width 159 height 18
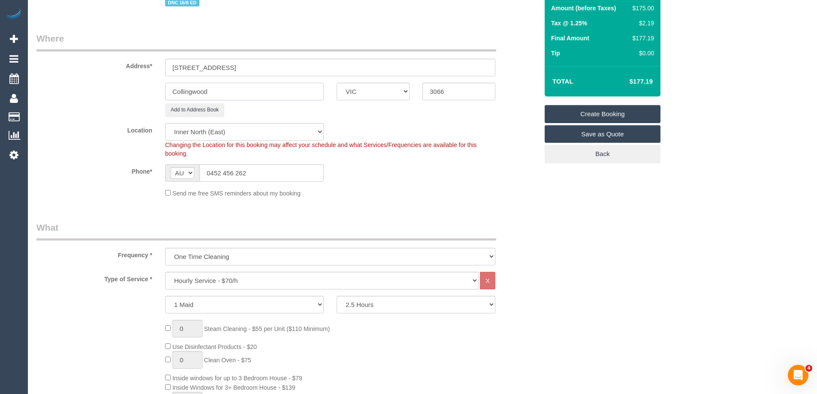
scroll to position [215, 0]
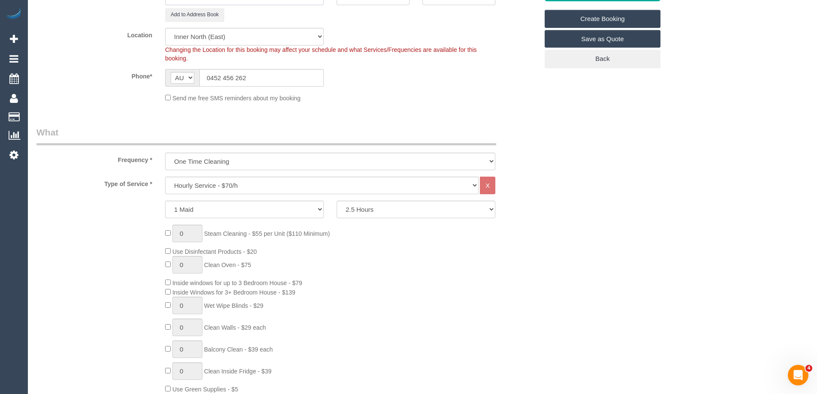
type input "Collingwood"
click at [368, 208] on select "2 Hours 2.5 Hours 3 Hours 3.5 Hours 4 Hours 4.5 Hours 5 Hours 5.5 Hours 6 Hours…" at bounding box center [416, 210] width 159 height 18
select select "120"
click at [337, 201] on select "2 Hours 2.5 Hours 3 Hours 3.5 Hours 4 Hours 4.5 Hours 5 Hours 5.5 Hours 6 Hours…" at bounding box center [416, 210] width 159 height 18
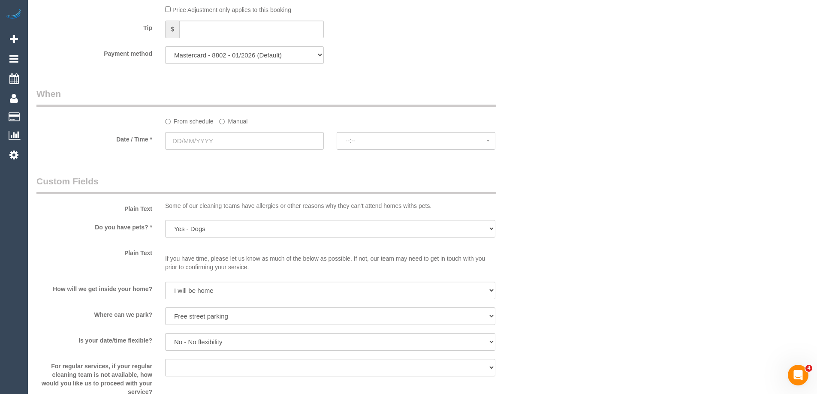
scroll to position [858, 0]
click at [225, 139] on input "text" at bounding box center [244, 142] width 159 height 18
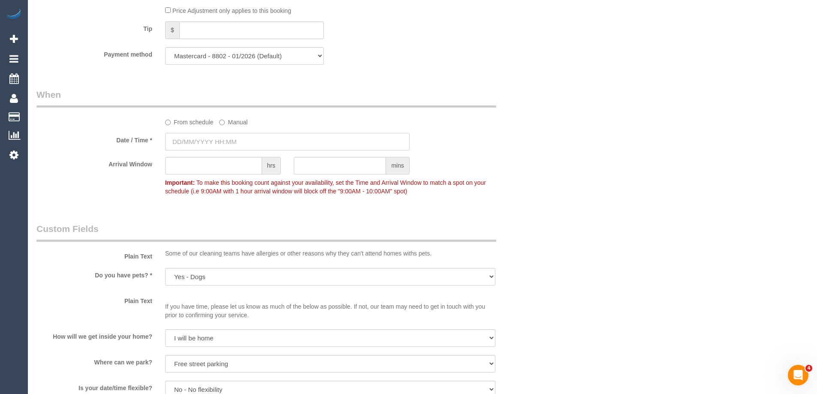
click at [225, 143] on input "text" at bounding box center [287, 142] width 245 height 18
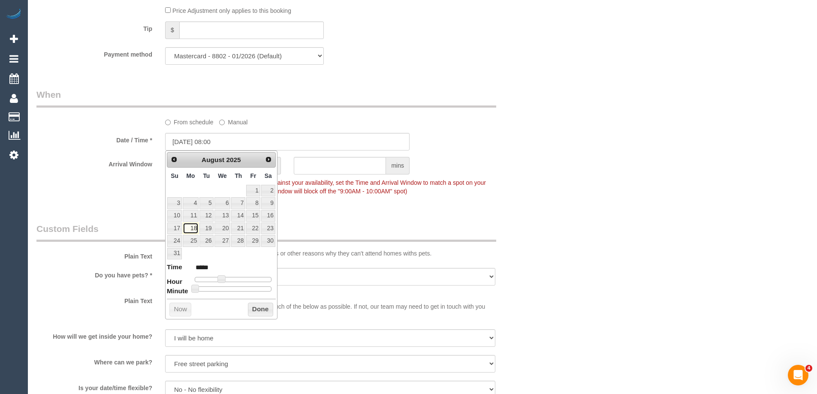
click at [192, 227] on link "18" at bounding box center [191, 229] width 16 height 12
type input "18/08/2025 09:00"
type input "*****"
click at [224, 279] on span at bounding box center [225, 279] width 8 height 8
click at [251, 307] on button "Done" at bounding box center [260, 310] width 25 height 14
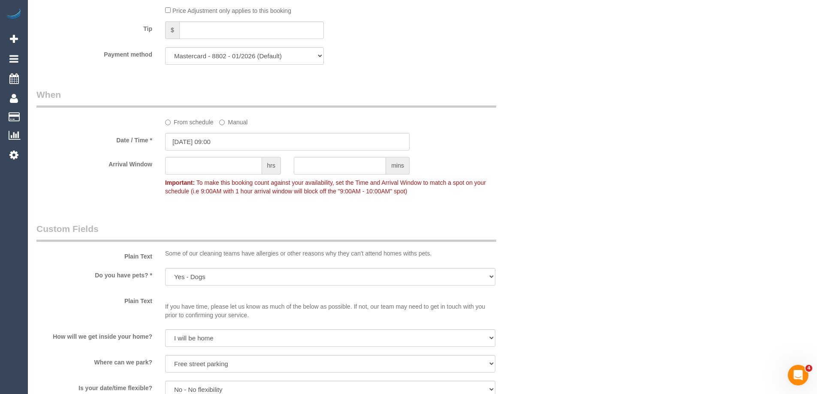
click at [175, 151] on sui-booking-spot "From schedule Manual Date / Time * 18/08/2025 09:00 Arrival Window hrs mins Imp…" at bounding box center [287, 143] width 502 height 111
click at [177, 163] on input "text" at bounding box center [213, 166] width 97 height 18
type input "2"
click at [114, 226] on legend "Custom Fields" at bounding box center [266, 232] width 460 height 19
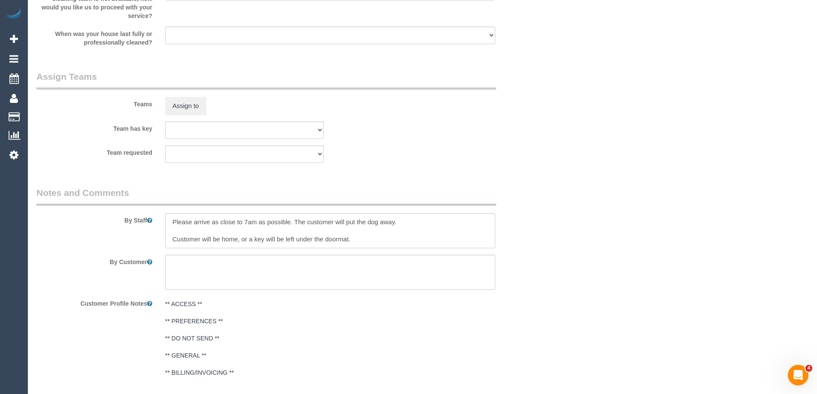
scroll to position [1323, 0]
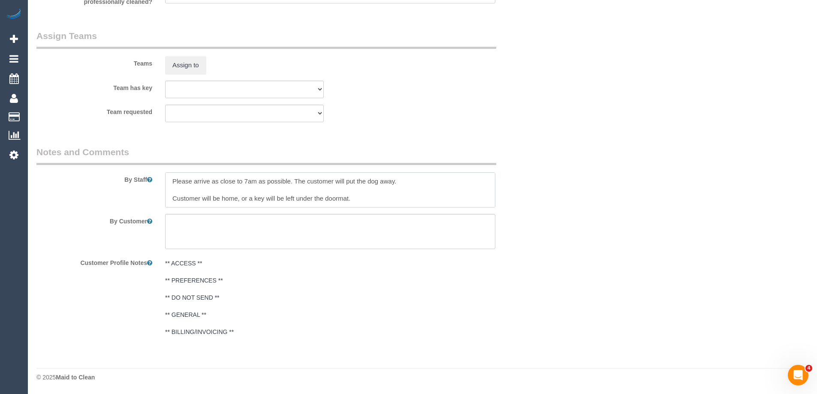
click at [305, 177] on textarea at bounding box center [330, 189] width 330 height 35
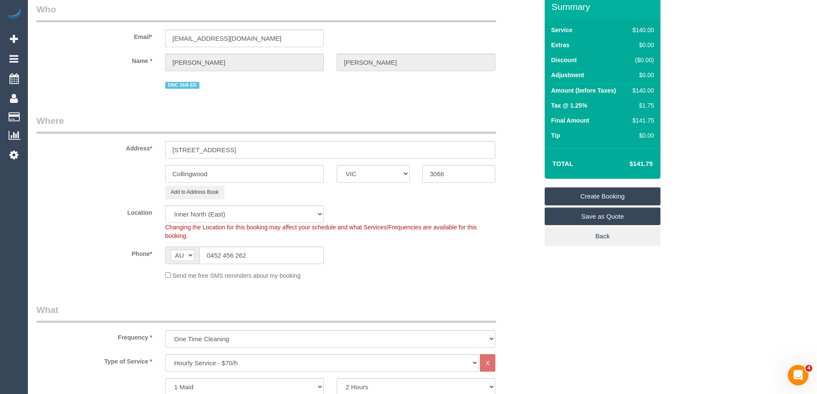
scroll to position [0, 0]
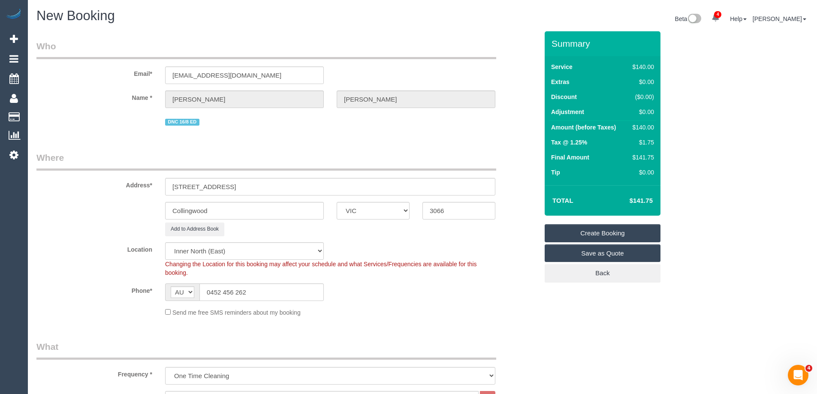
type textarea "Customer will be home, or a key will be left under the doormat. There was a spr…"
click at [622, 228] on link "Create Booking" at bounding box center [603, 233] width 116 height 18
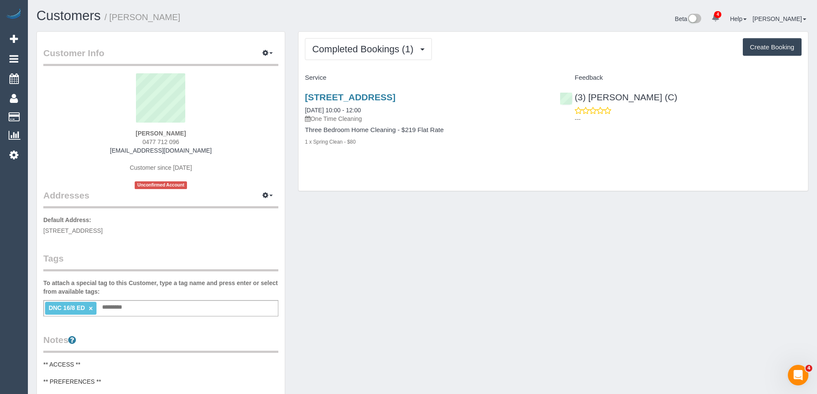
drag, startPoint x: 140, startPoint y: 155, endPoint x: 113, endPoint y: 151, distance: 27.9
click at [113, 151] on div "[PERSON_NAME] 0477 712 096 [EMAIL_ADDRESS][DOMAIN_NAME] Customer since [DATE] U…" at bounding box center [160, 131] width 235 height 116
copy link "[EMAIL_ADDRESS][DOMAIN_NAME]"
copy small "[PERSON_NAME]"
drag, startPoint x: 166, startPoint y: 21, endPoint x: 113, endPoint y: 18, distance: 52.8
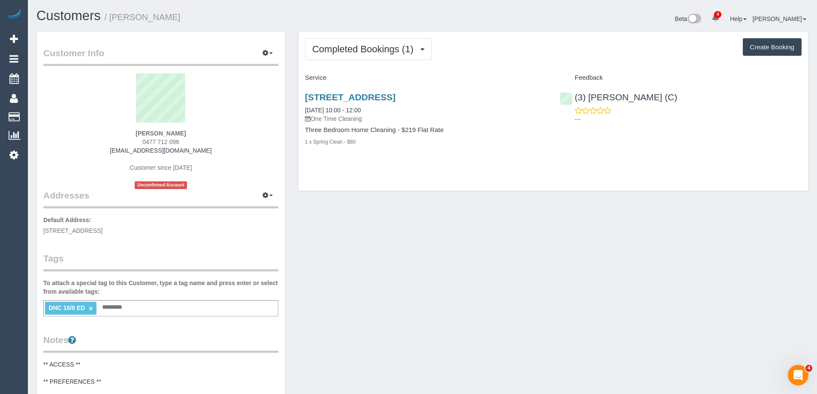
click at [113, 18] on h1 "Customers / [PERSON_NAME]" at bounding box center [226, 16] width 380 height 15
copy link "(3) [PERSON_NAME] (C)"
click at [570, 101] on div "(3) [PERSON_NAME] (C) ---" at bounding box center [680, 106] width 255 height 42
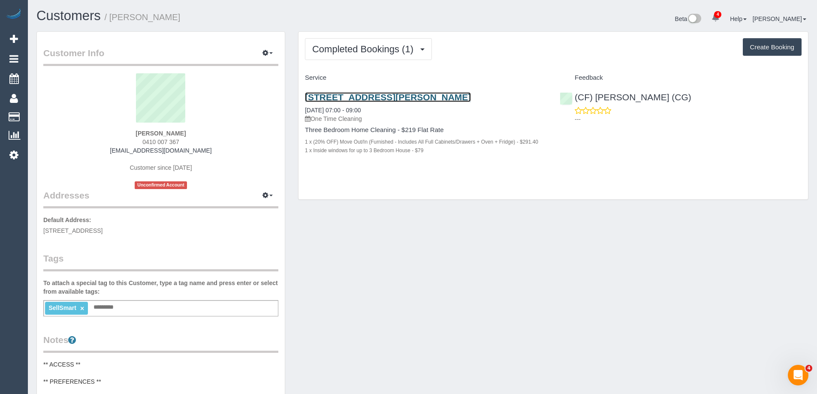
click at [404, 99] on link "[STREET_ADDRESS][PERSON_NAME]" at bounding box center [388, 97] width 166 height 10
click at [139, 307] on div "SellSmart × Add a tag" at bounding box center [160, 308] width 235 height 16
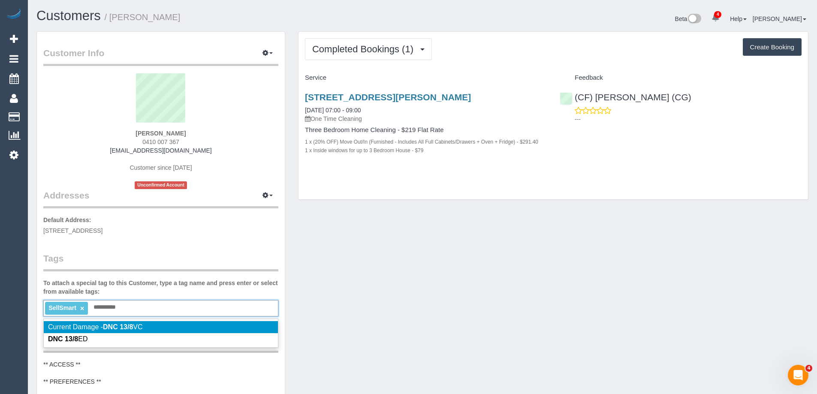
type input "**********"
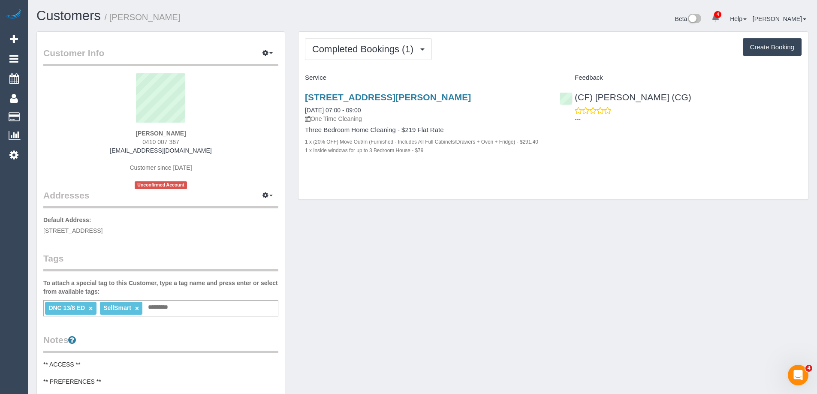
copy small "[PERSON_NAME]"
drag, startPoint x: 173, startPoint y: 16, endPoint x: 113, endPoint y: 16, distance: 60.1
click at [113, 16] on h1 "Customers / [PERSON_NAME]" at bounding box center [226, 16] width 380 height 15
copy link "(CF) [PERSON_NAME] (CG)"
drag, startPoint x: 706, startPoint y: 100, endPoint x: 574, endPoint y: 98, distance: 131.3
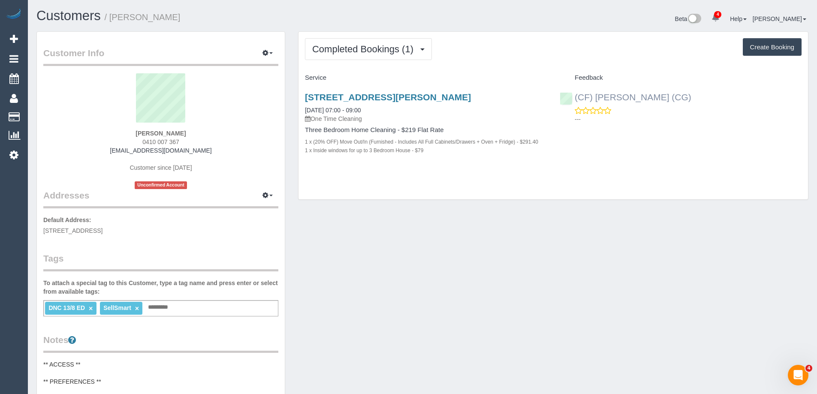
click at [574, 98] on div "(CF) [PERSON_NAME] (CG) ---" at bounding box center [680, 106] width 255 height 42
click at [395, 48] on span "Completed Bookings (1)" at bounding box center [365, 49] width 106 height 11
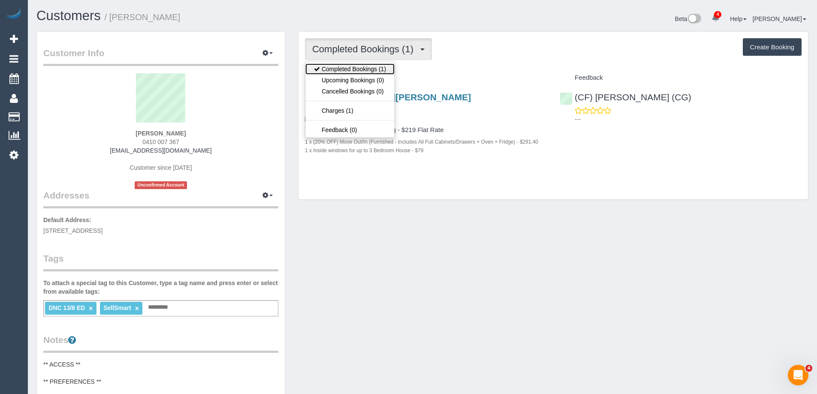
click at [378, 68] on link "Completed Bookings (1)" at bounding box center [349, 68] width 89 height 11
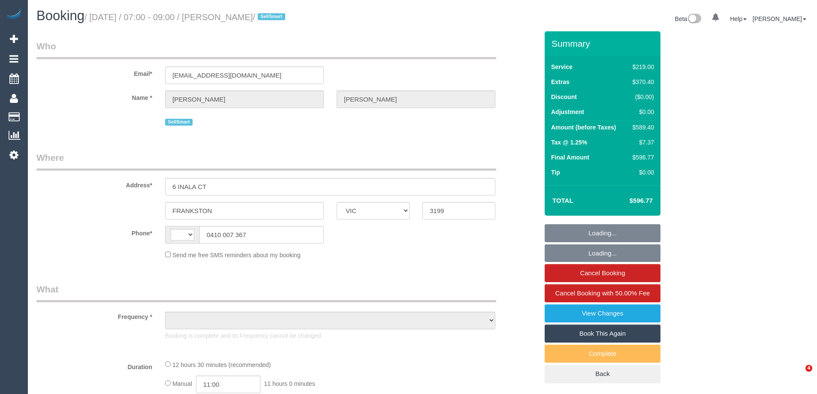
select select "VIC"
select select "number:28"
select select "number:16"
select select "number:19"
select select "number:36"
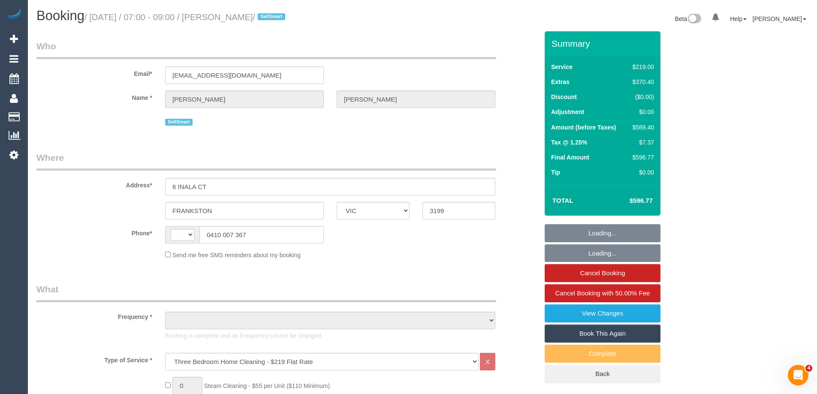
select select "string:AU"
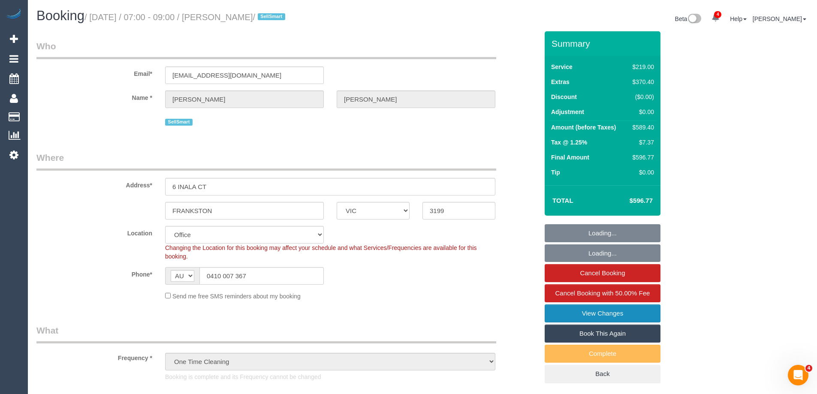
click at [605, 312] on link "View Changes" at bounding box center [603, 314] width 116 height 18
select select "object:2139"
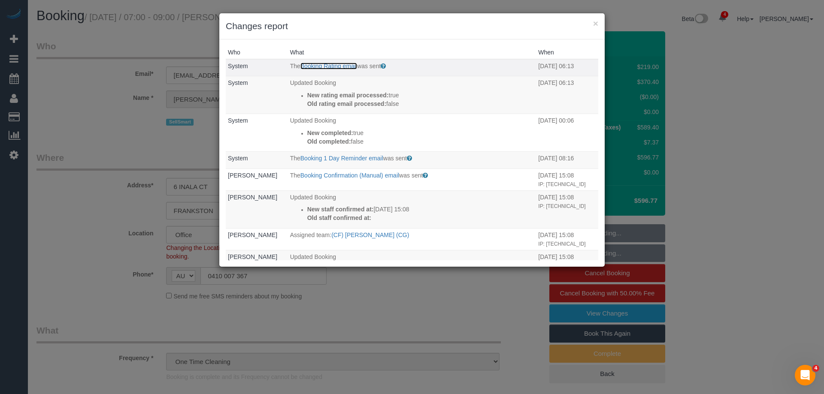
click at [341, 68] on link "Booking Rating email" at bounding box center [328, 66] width 57 height 7
